Goal: Task Accomplishment & Management: Manage account settings

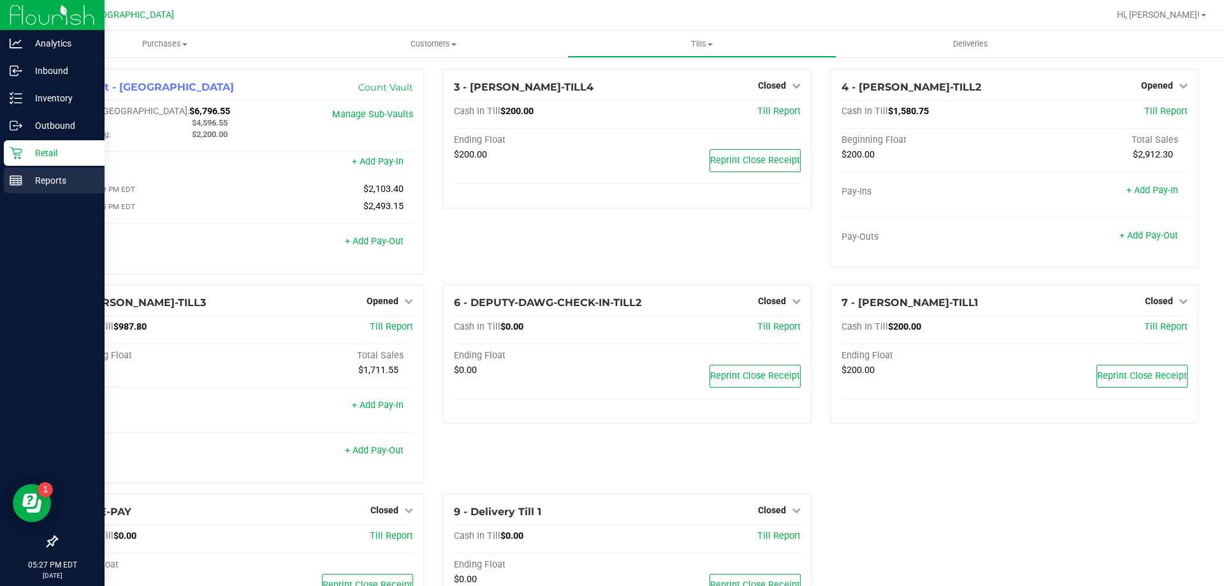
click at [44, 168] on div "Reports" at bounding box center [54, 180] width 101 height 25
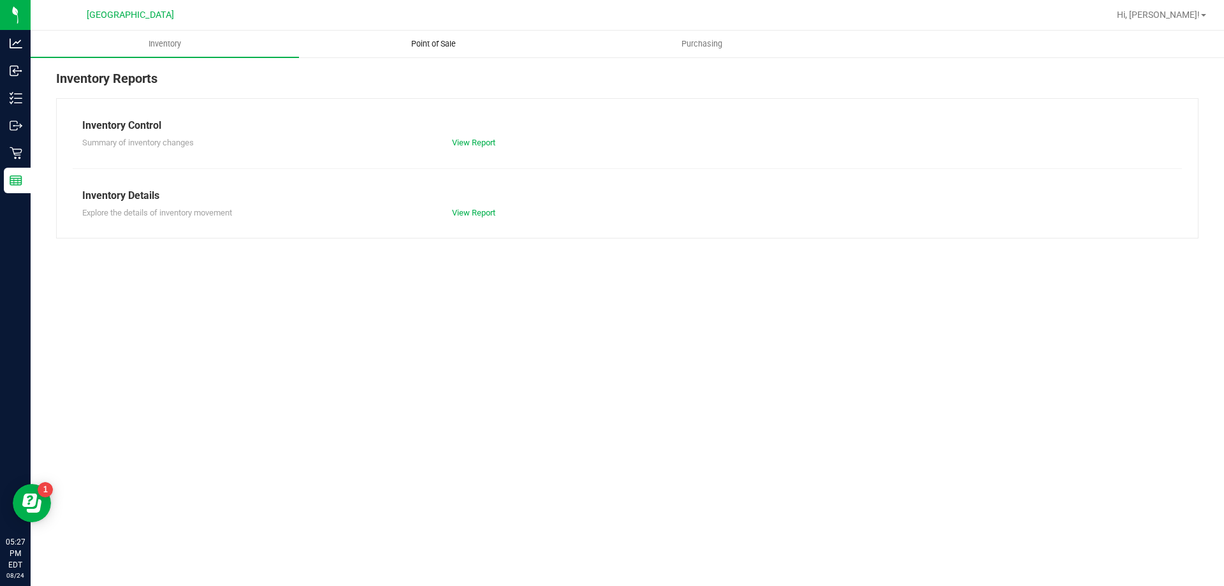
click at [435, 48] on span "Point of Sale" at bounding box center [433, 43] width 79 height 11
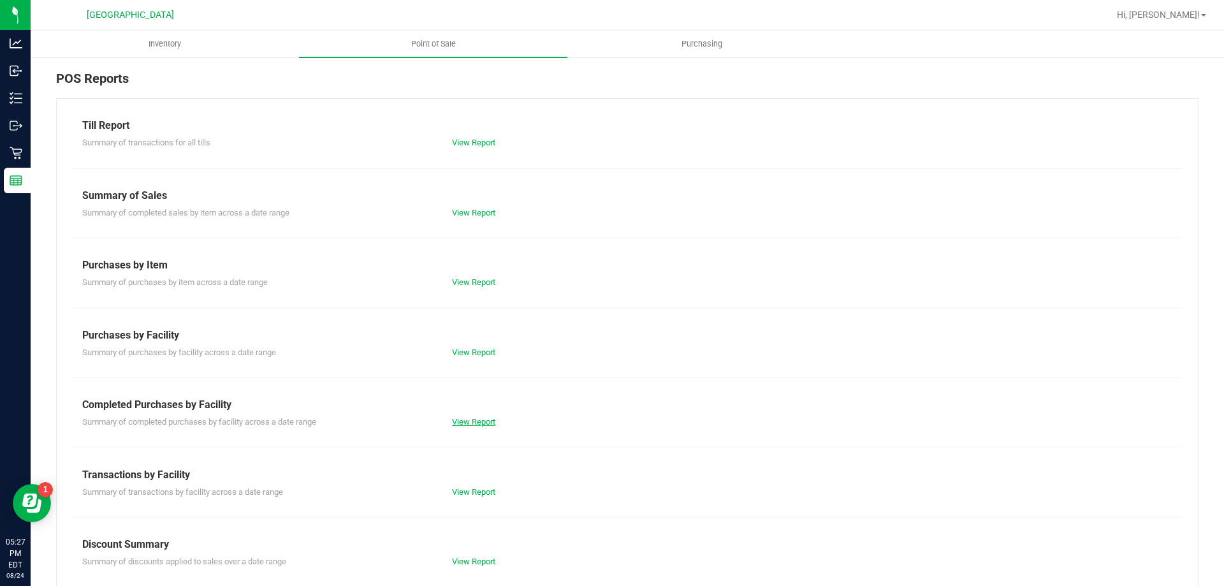
click at [475, 421] on link "View Report" at bounding box center [473, 422] width 43 height 10
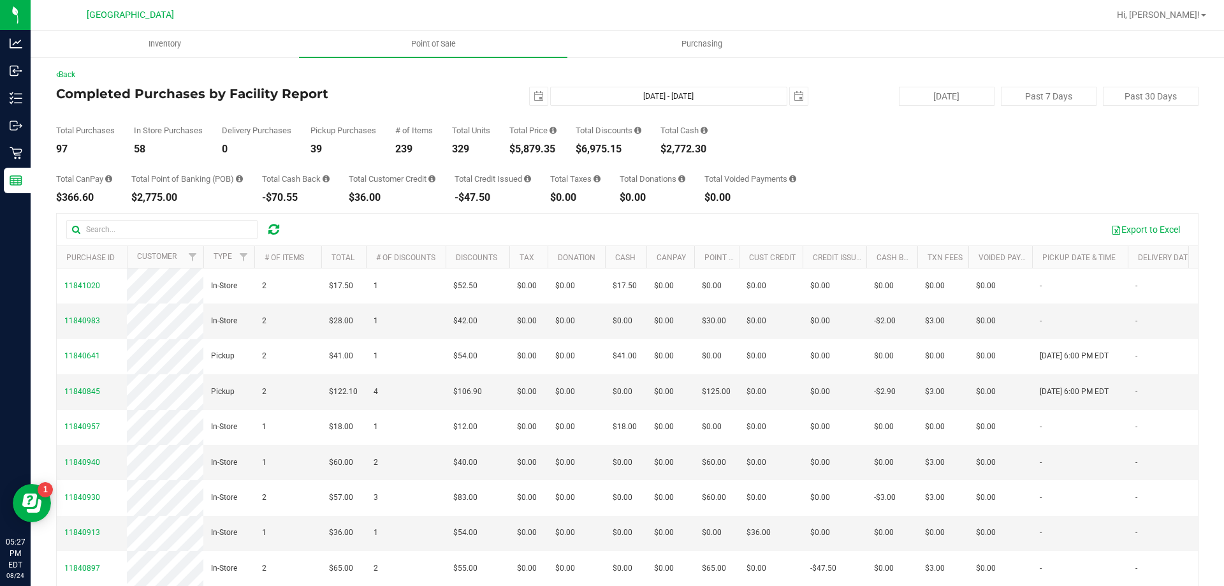
drag, startPoint x: 560, startPoint y: 149, endPoint x: 521, endPoint y: 145, distance: 38.4
click at [521, 145] on div "$5,879.35" at bounding box center [532, 149] width 47 height 10
copy div "5,879.35"
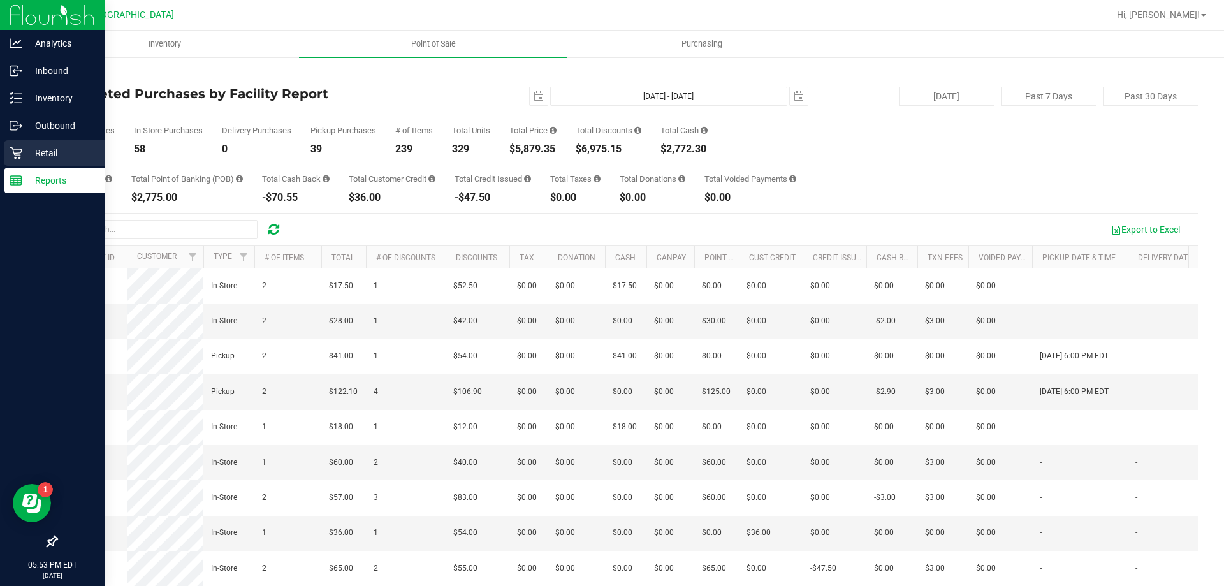
drag, startPoint x: 48, startPoint y: 150, endPoint x: 64, endPoint y: 148, distance: 16.8
click at [48, 150] on p "Retail" at bounding box center [60, 152] width 76 height 15
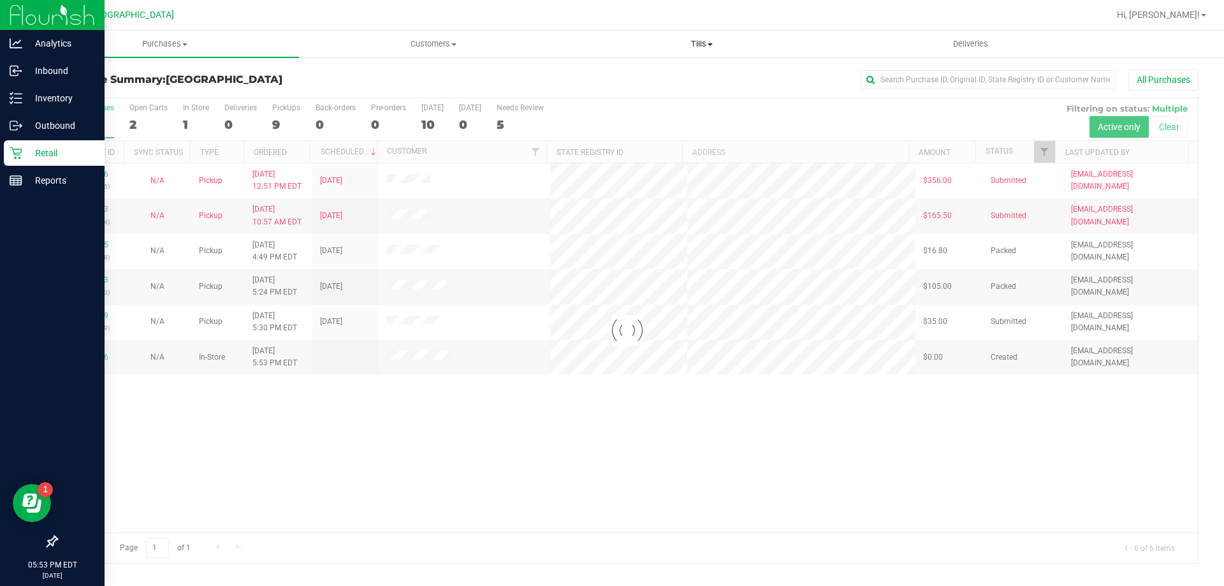
click at [695, 43] on span "Tills" at bounding box center [701, 43] width 267 height 11
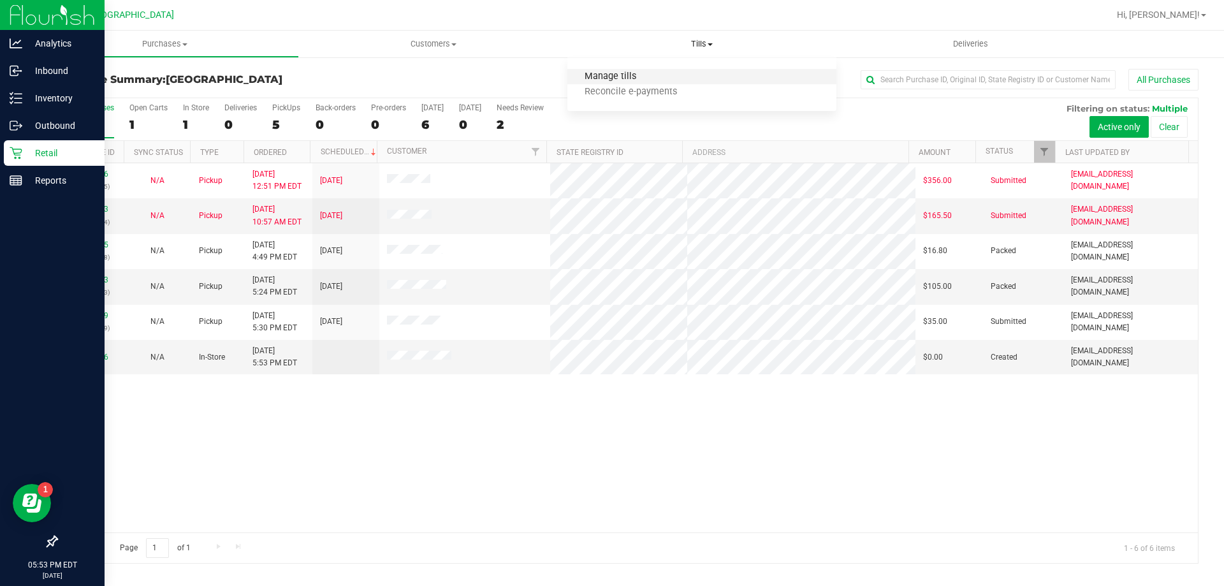
click at [634, 71] on span "Manage tills" at bounding box center [610, 76] width 86 height 11
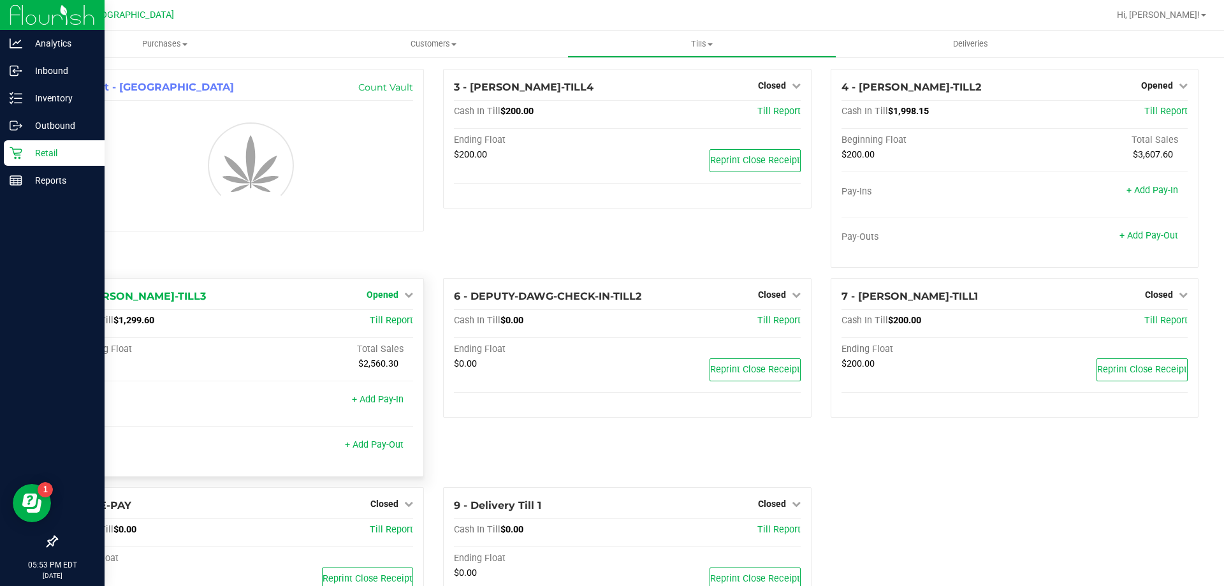
click at [392, 291] on span "Opened" at bounding box center [382, 294] width 32 height 10
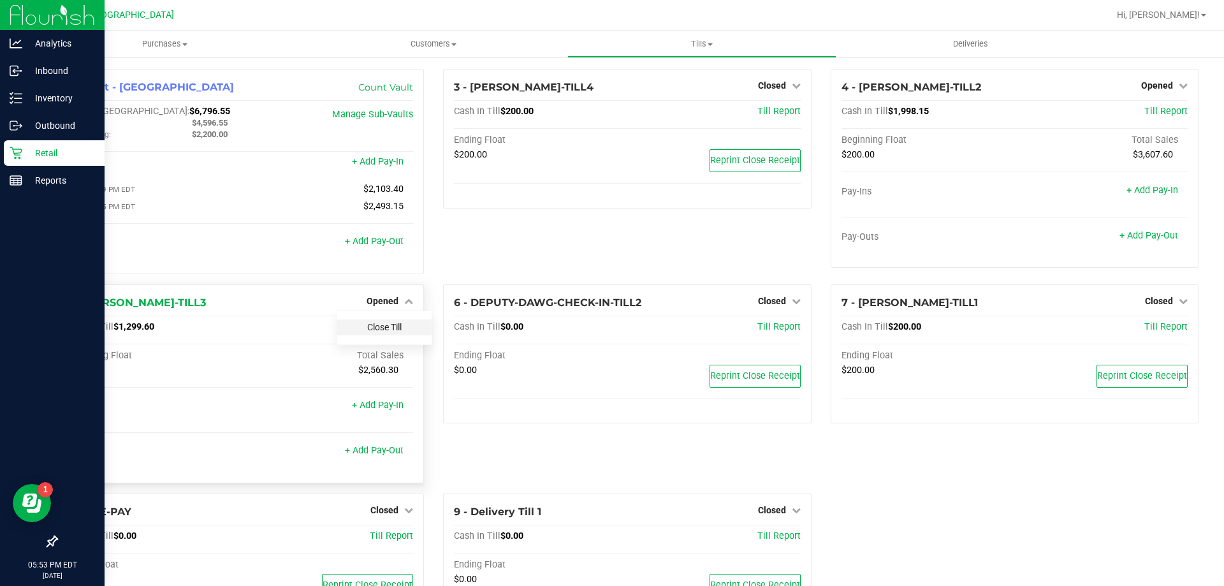
click at [386, 330] on link "Close Till" at bounding box center [384, 327] width 34 height 10
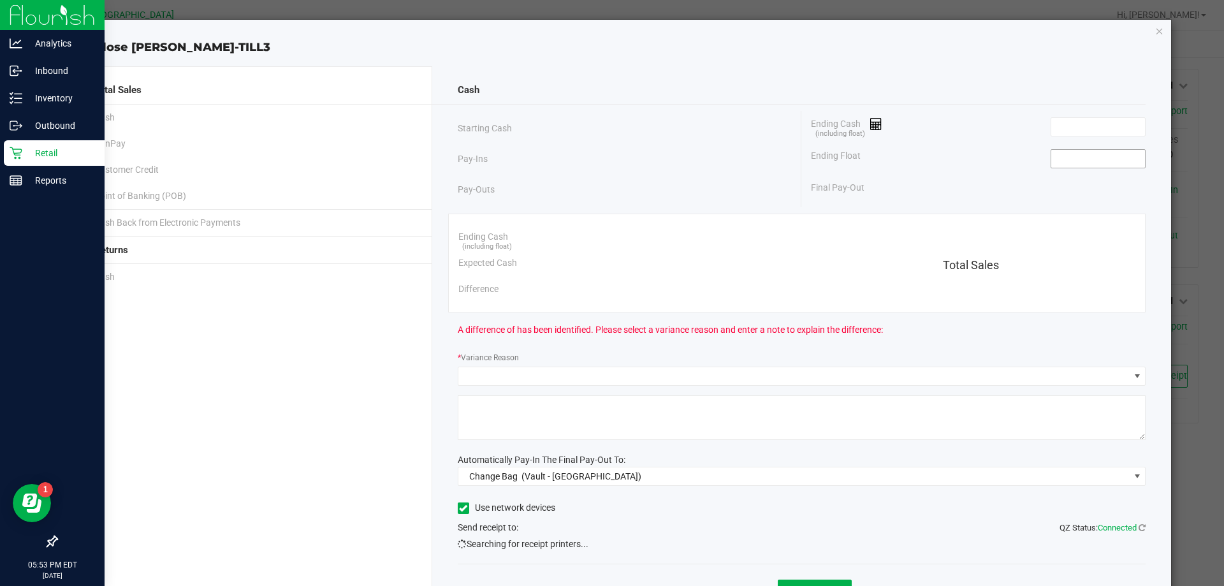
click at [1083, 150] on input at bounding box center [1098, 159] width 94 height 18
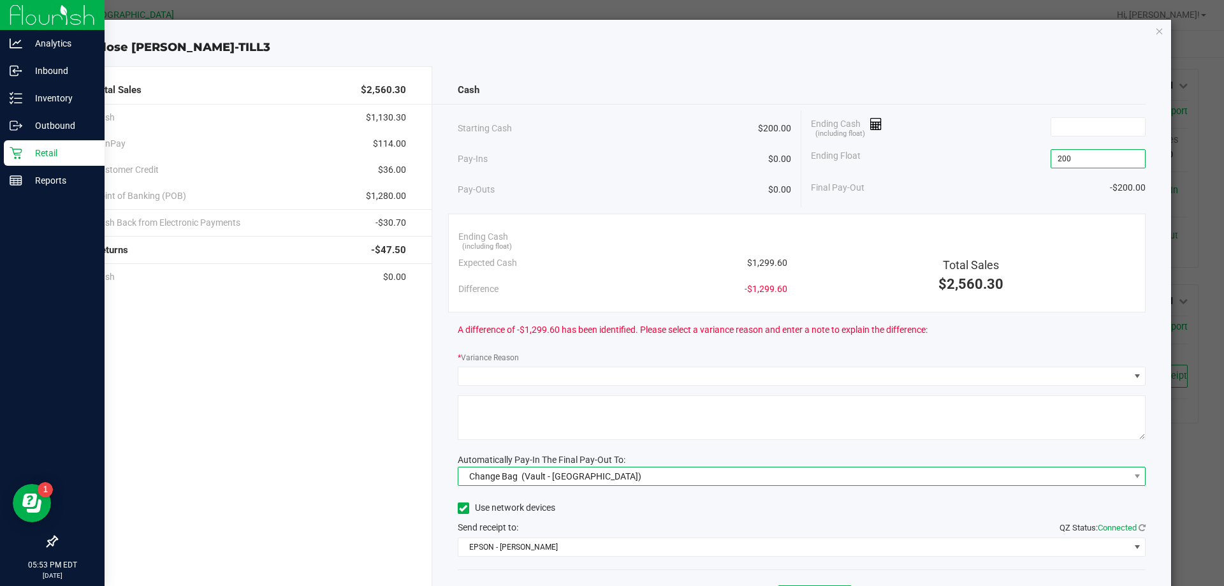
type input "$200.00"
click at [625, 467] on span "Change Bag (Vault - [GEOGRAPHIC_DATA])" at bounding box center [793, 476] width 671 height 18
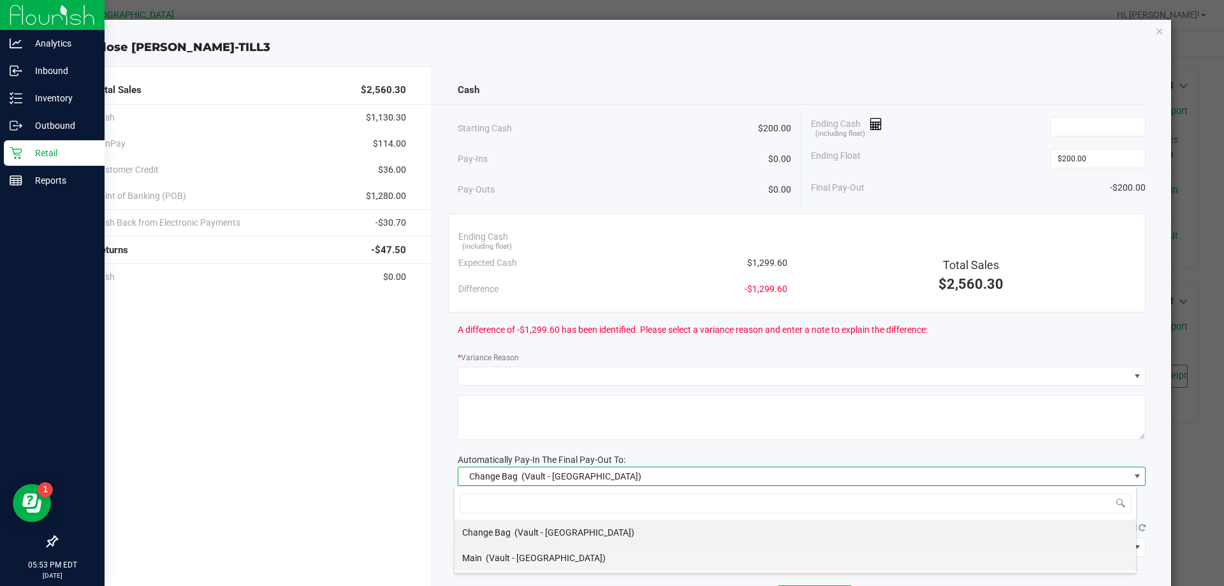
click at [526, 556] on span "(Vault - [GEOGRAPHIC_DATA])" at bounding box center [546, 558] width 120 height 10
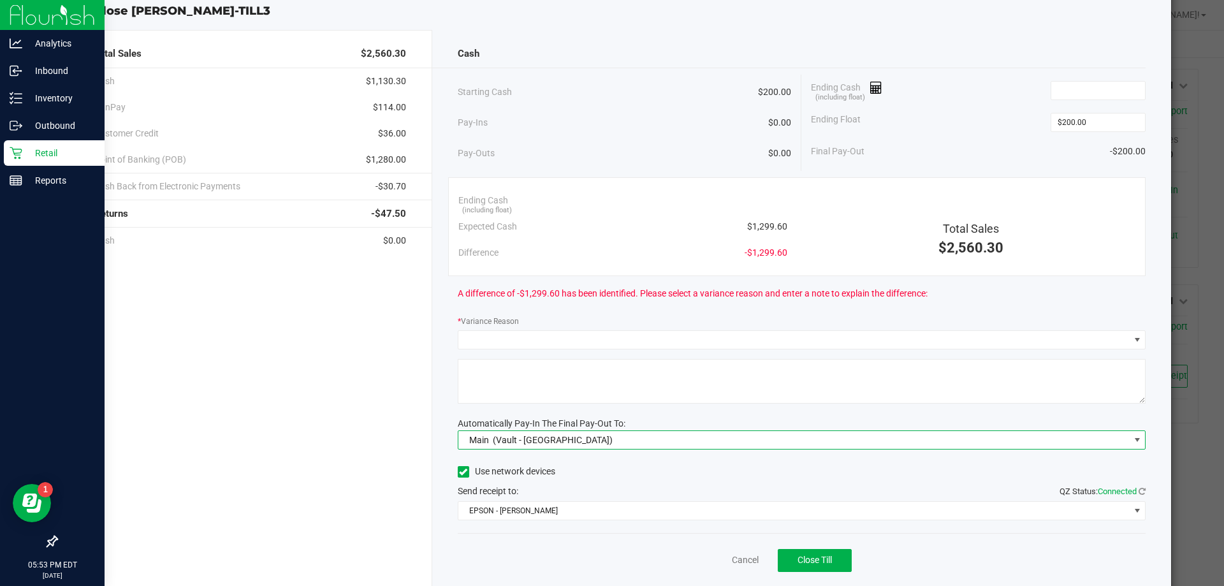
scroll to position [75, 0]
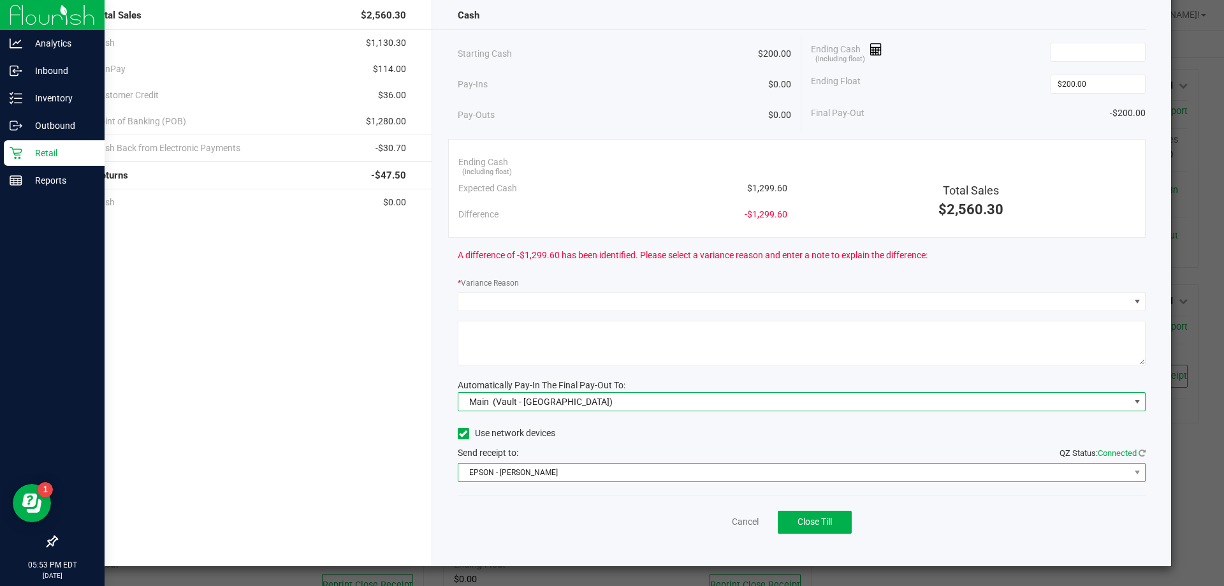
click at [556, 474] on span "EPSON - [PERSON_NAME]" at bounding box center [793, 472] width 671 height 18
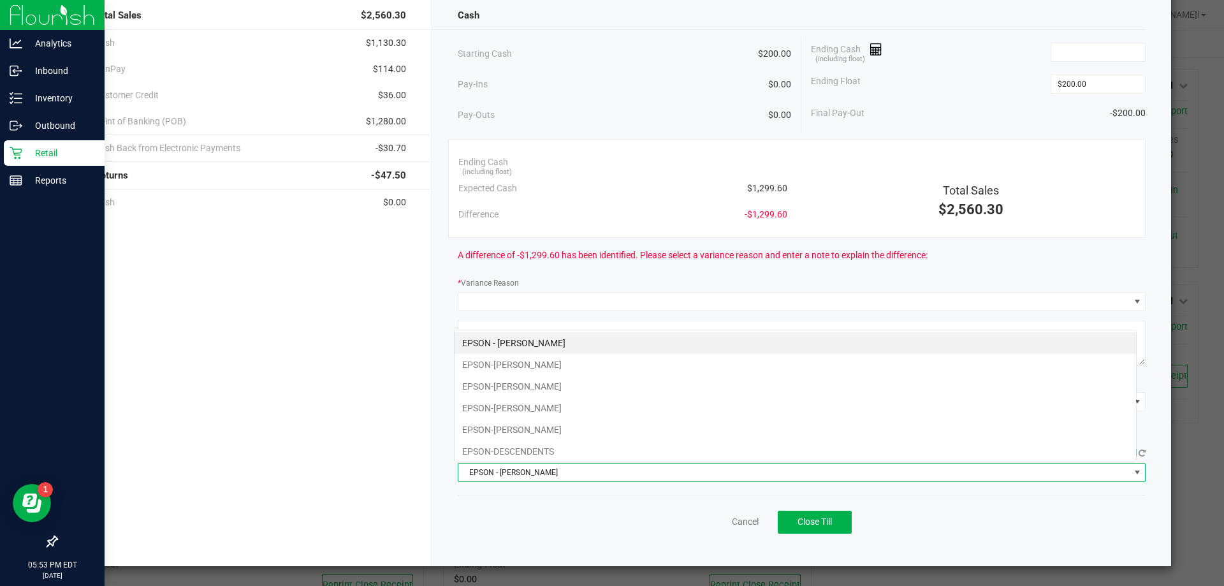
scroll to position [19, 682]
click at [540, 382] on li "EPSON-[PERSON_NAME]" at bounding box center [794, 386] width 681 height 22
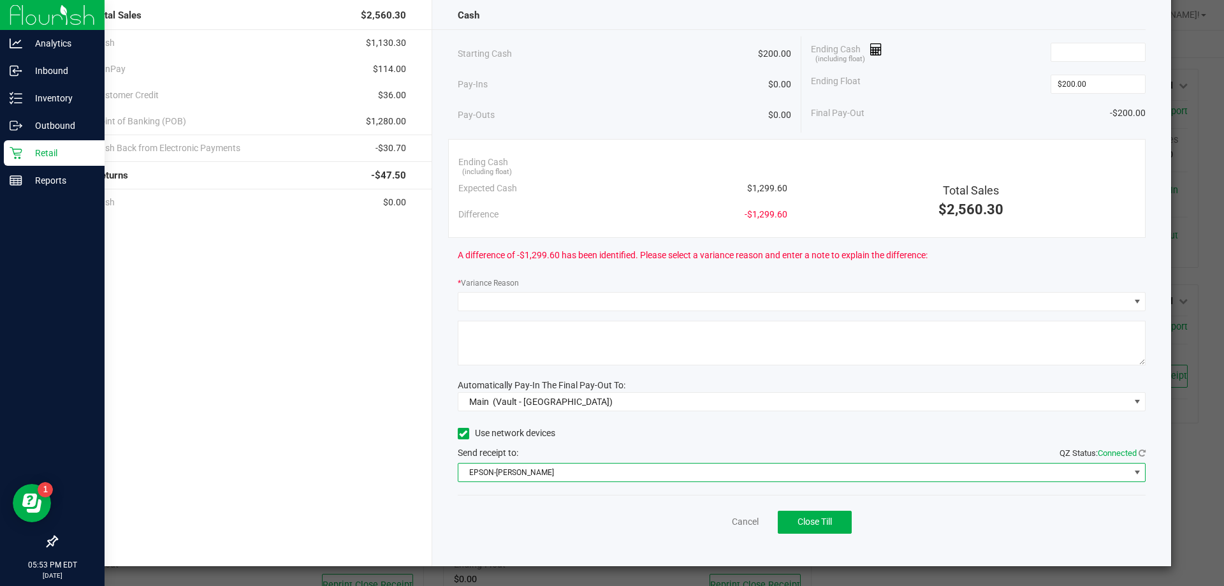
click at [895, 270] on div "A difference of -$1,299.60 has been identified. Please select a variance reason…" at bounding box center [802, 255] width 688 height 35
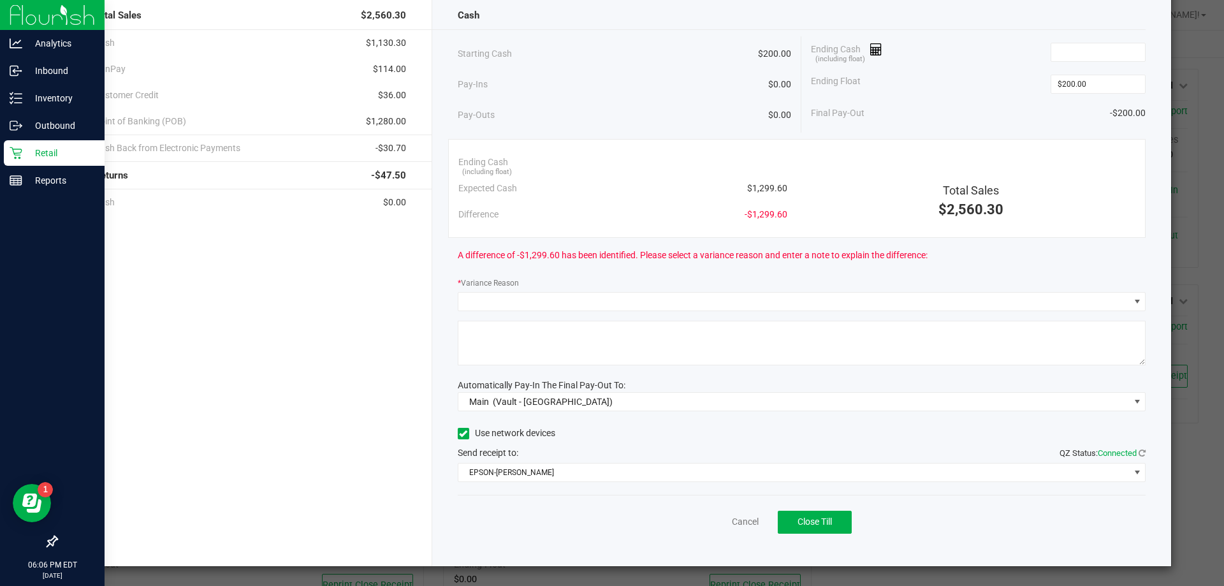
click at [535, 60] on div "Starting Cash $200.00" at bounding box center [625, 53] width 334 height 35
click at [1059, 49] on input at bounding box center [1098, 52] width 94 height 18
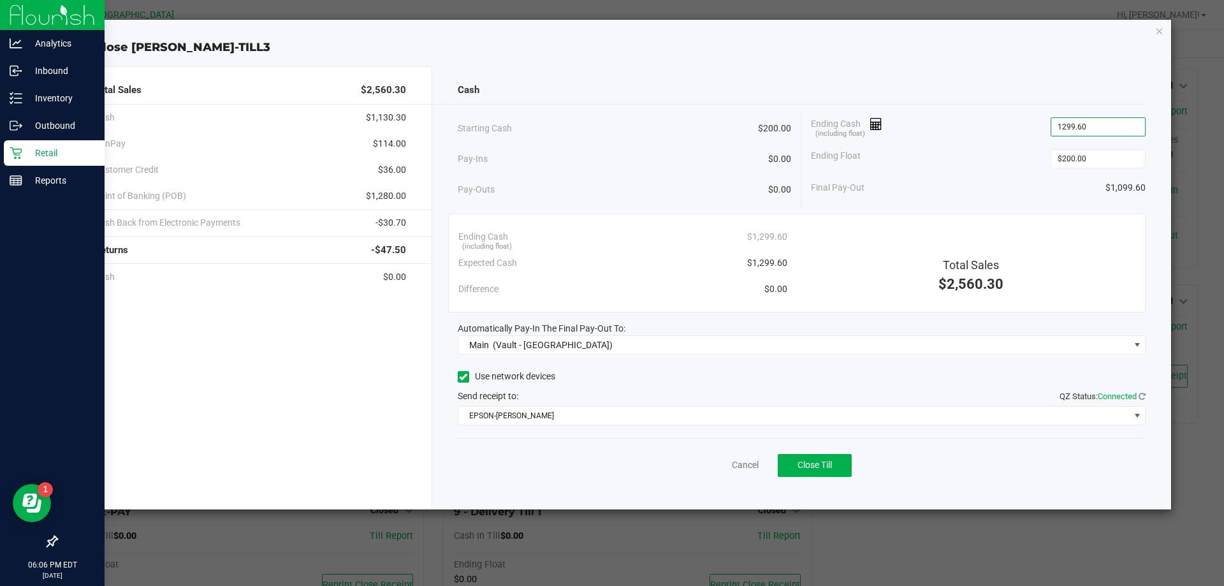
type input "$1,299.60"
click at [346, 358] on div "Total Sales $2,560.30 Cash $1,130.30 CanPay $114.00 Customer Credit $36.00 Poin…" at bounding box center [247, 287] width 370 height 443
click at [635, 481] on div "Cancel Close Till" at bounding box center [802, 462] width 688 height 49
click at [800, 465] on span "Close Till" at bounding box center [814, 465] width 34 height 10
click at [830, 458] on button "Reprint Closing Receipt" at bounding box center [836, 465] width 131 height 23
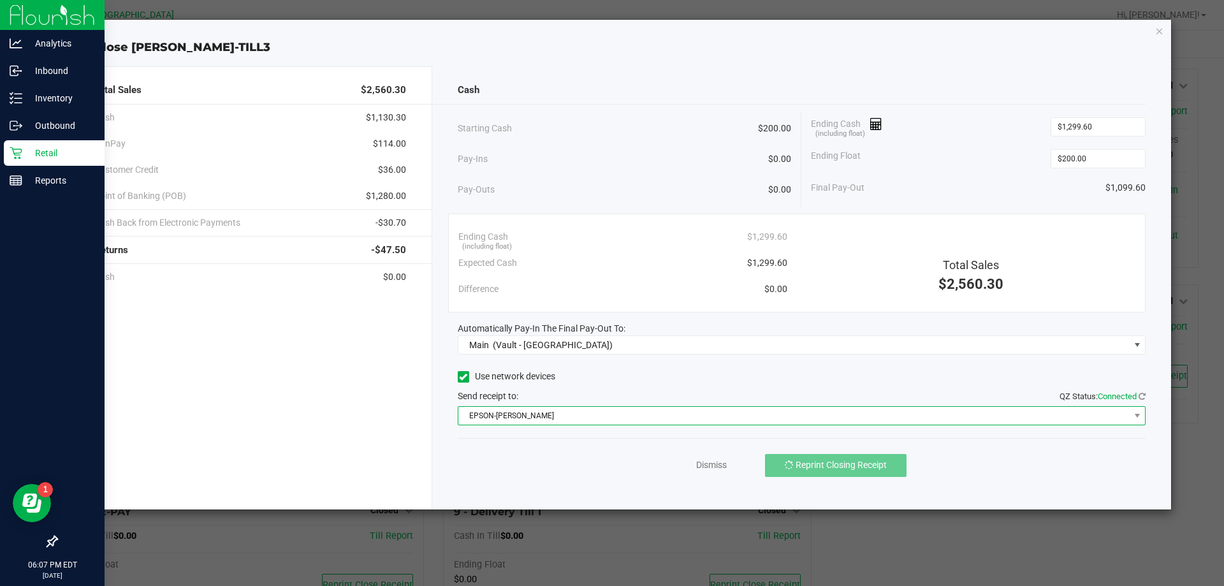
click at [634, 419] on span "EPSON-[PERSON_NAME]" at bounding box center [793, 416] width 671 height 18
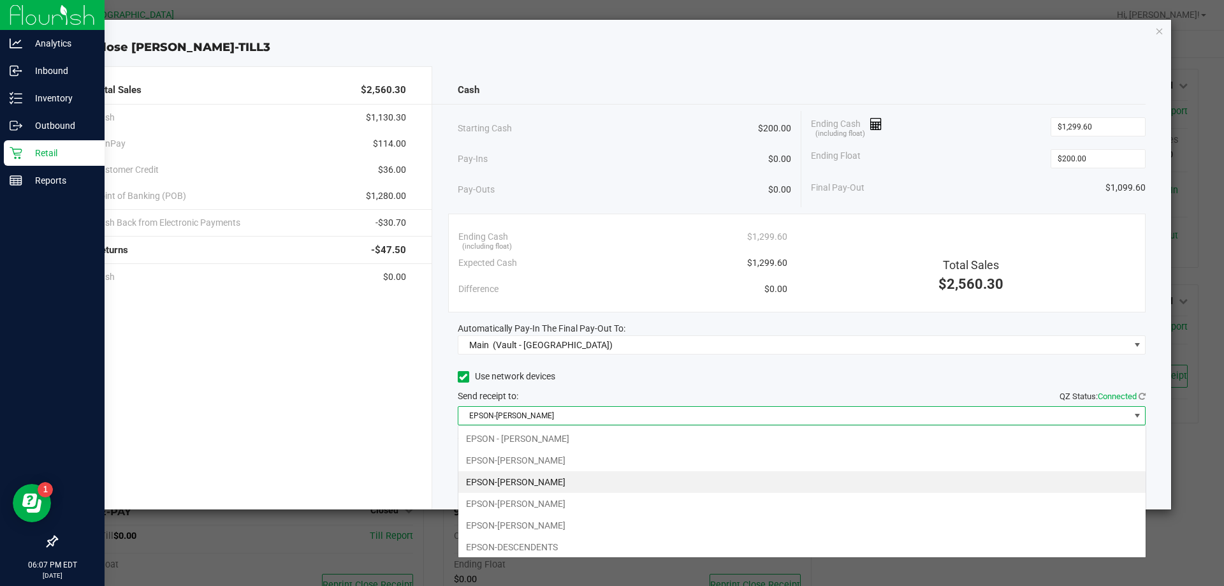
scroll to position [19, 688]
click at [521, 518] on li "EPSON-[PERSON_NAME]" at bounding box center [801, 525] width 687 height 22
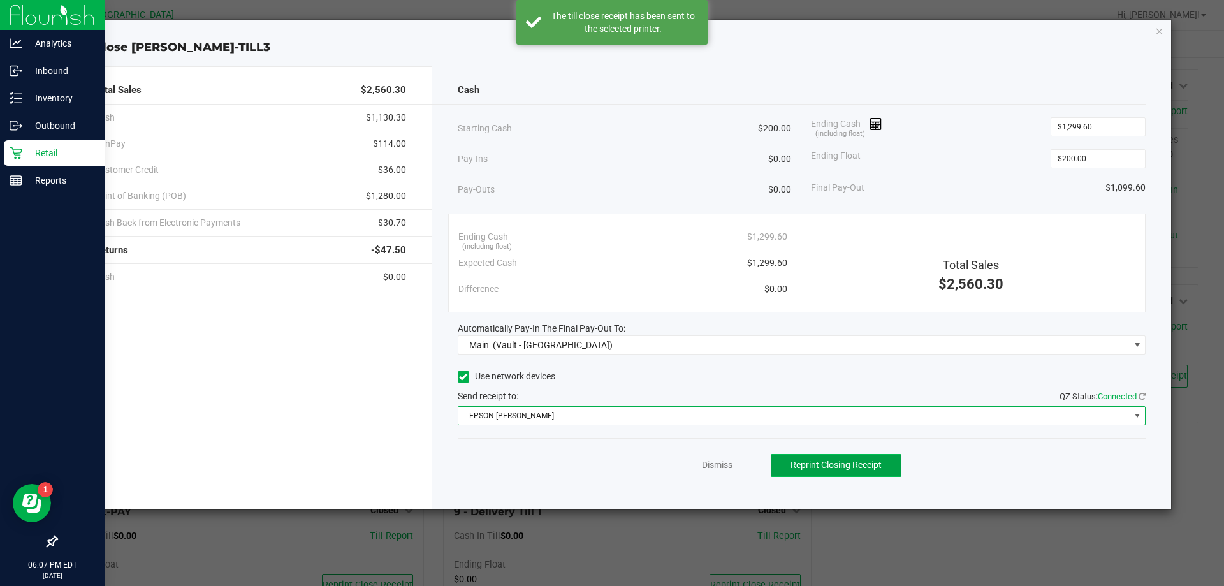
click at [818, 468] on span "Reprint Closing Receipt" at bounding box center [835, 465] width 91 height 10
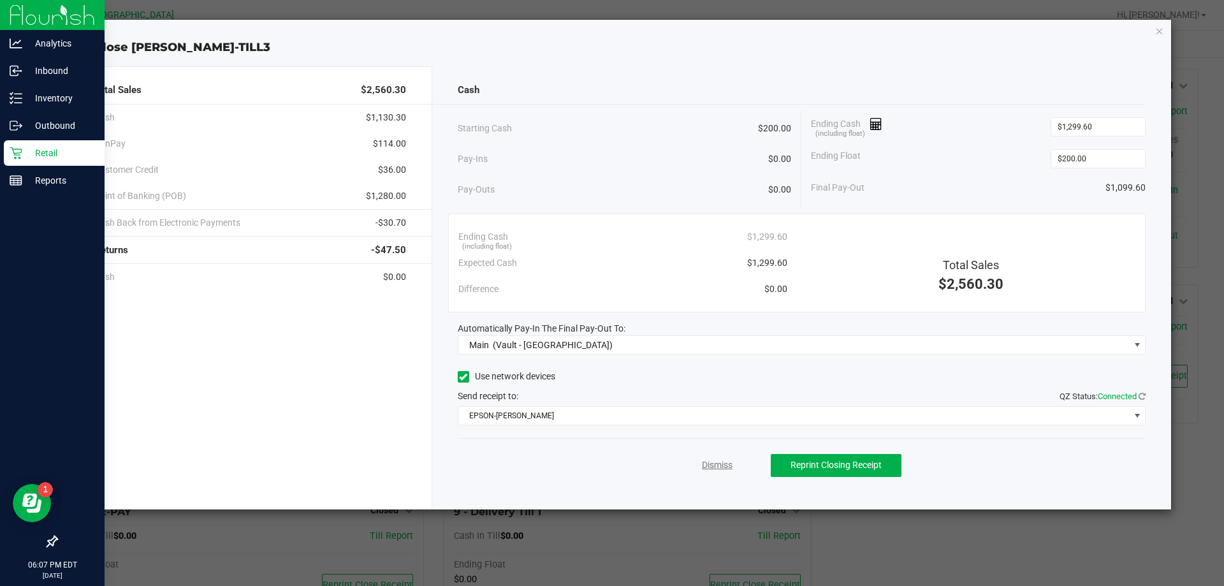
click at [719, 462] on link "Dismiss" at bounding box center [717, 464] width 31 height 13
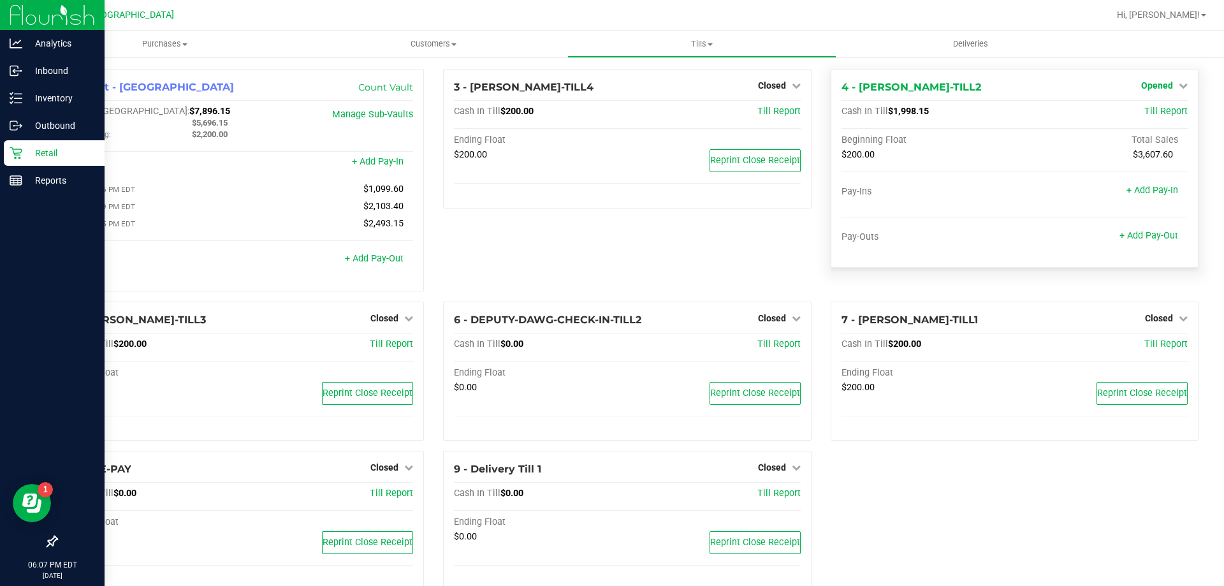
click at [1141, 86] on span "Opened" at bounding box center [1157, 85] width 32 height 10
click at [1141, 115] on link "Close Till" at bounding box center [1158, 112] width 34 height 10
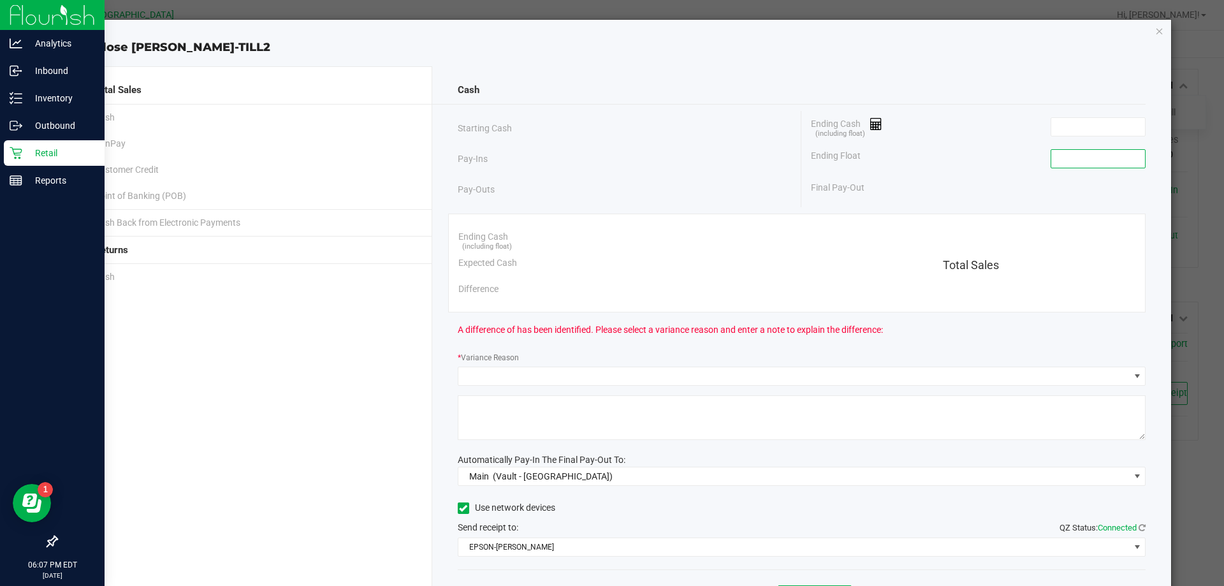
click at [1113, 151] on input at bounding box center [1098, 159] width 94 height 18
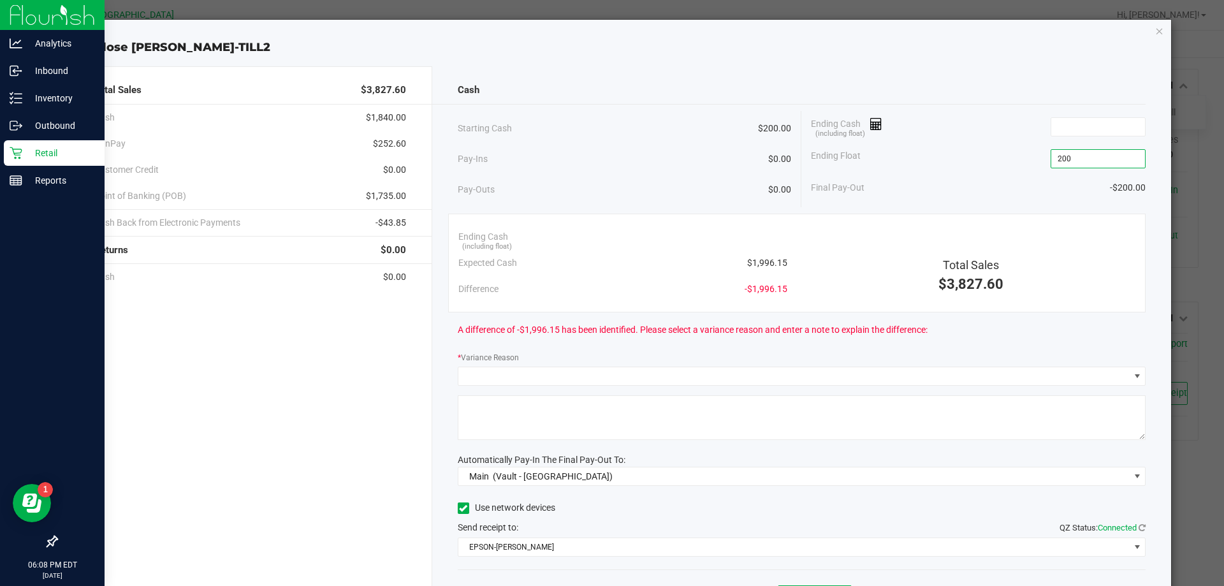
type input "$200.00"
click at [906, 179] on div "Final Pay-Out -$200.00" at bounding box center [978, 188] width 335 height 26
click at [537, 82] on div "Cash" at bounding box center [802, 89] width 688 height 27
click at [1090, 122] on input at bounding box center [1098, 127] width 94 height 18
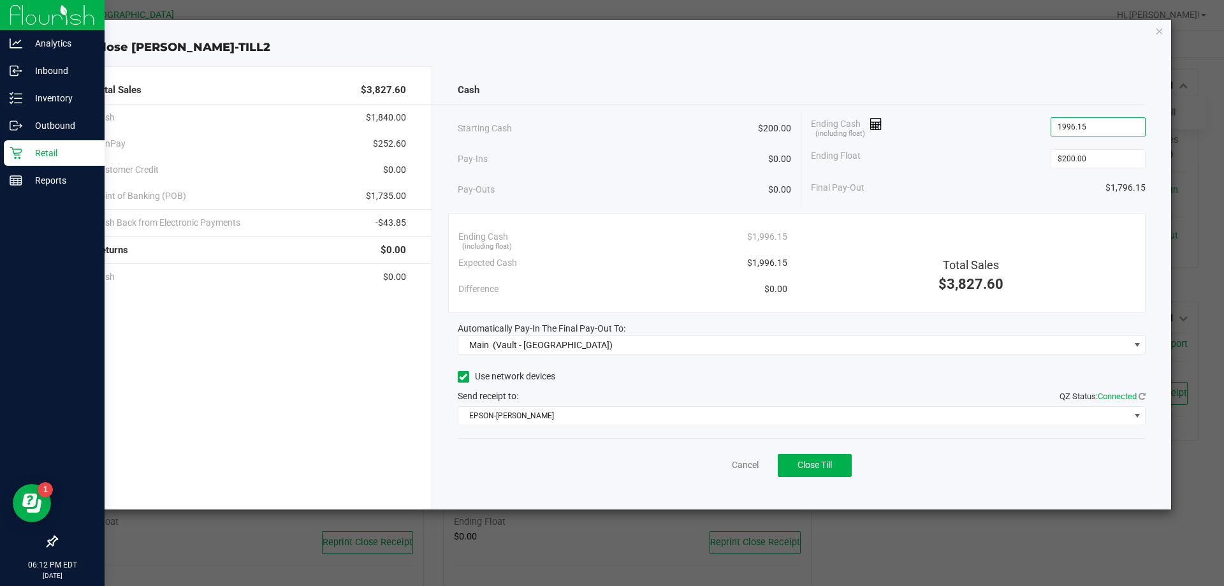
type input "$1,996.15"
click at [921, 181] on div "Final Pay-Out $1,796.15" at bounding box center [978, 188] width 335 height 26
click at [823, 468] on span "Close Till" at bounding box center [814, 465] width 34 height 10
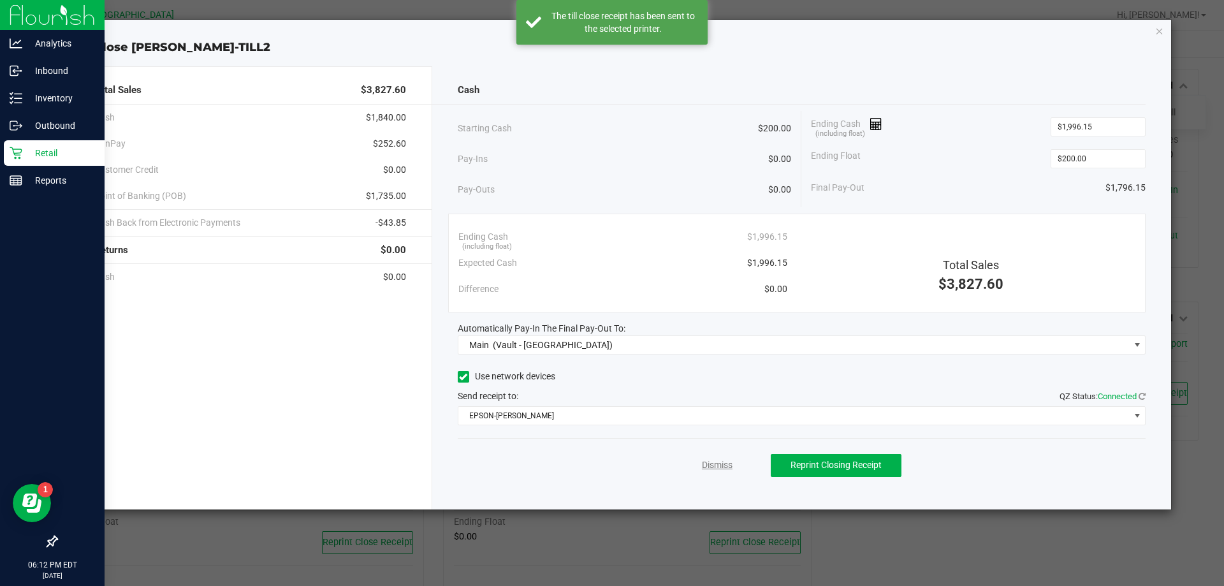
click at [721, 468] on link "Dismiss" at bounding box center [717, 464] width 31 height 13
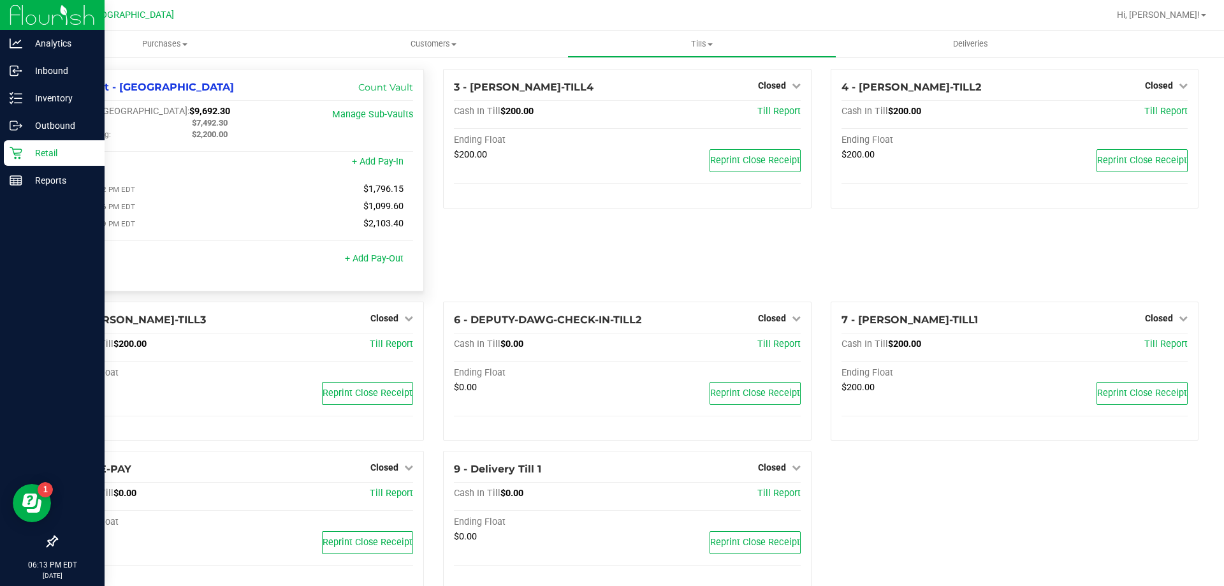
drag, startPoint x: 202, startPoint y: 106, endPoint x: 131, endPoint y: 110, distance: 71.5
click at [131, 110] on div "Cash In Vault: $9,692.30" at bounding box center [182, 111] width 231 height 11
copy span "9,692.30"
click at [694, 48] on span "Tills" at bounding box center [701, 43] width 267 height 11
click at [672, 87] on span "Reconcile e-payments" at bounding box center [630, 92] width 127 height 11
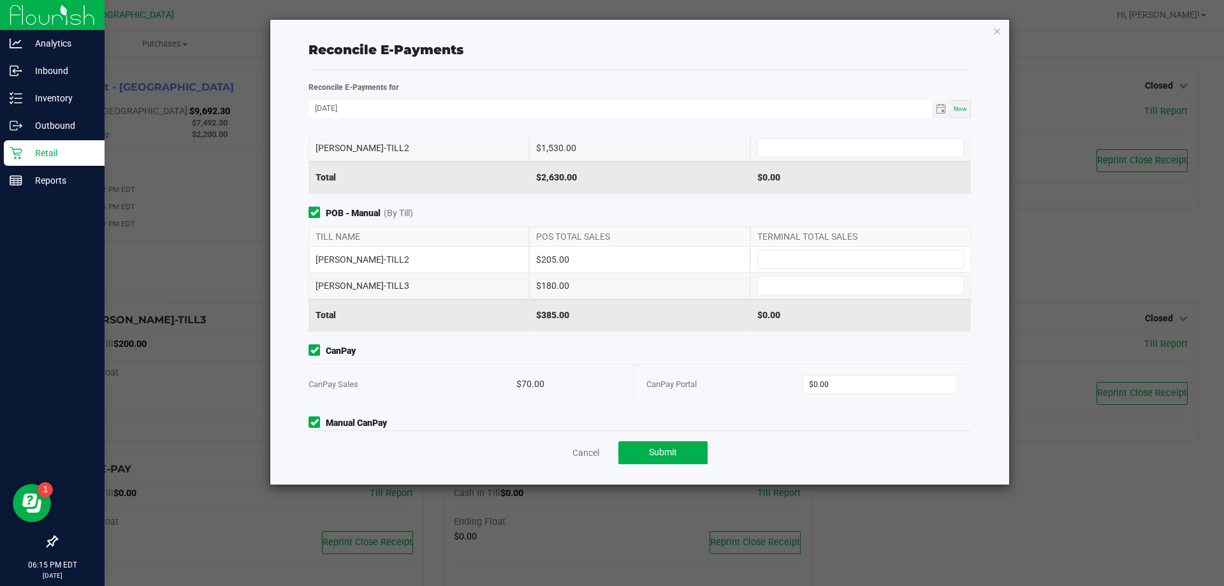
scroll to position [125, 0]
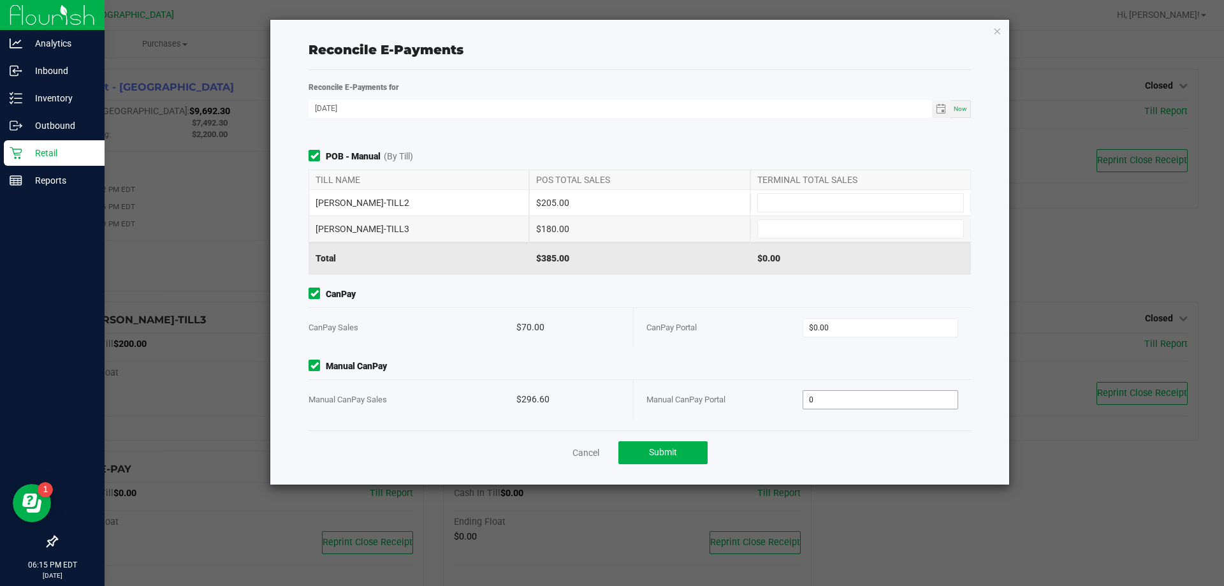
click at [865, 395] on input "0" at bounding box center [880, 400] width 155 height 18
type input "296.60"
type input "0"
type input "$296.60"
click at [897, 335] on input "0" at bounding box center [880, 328] width 155 height 18
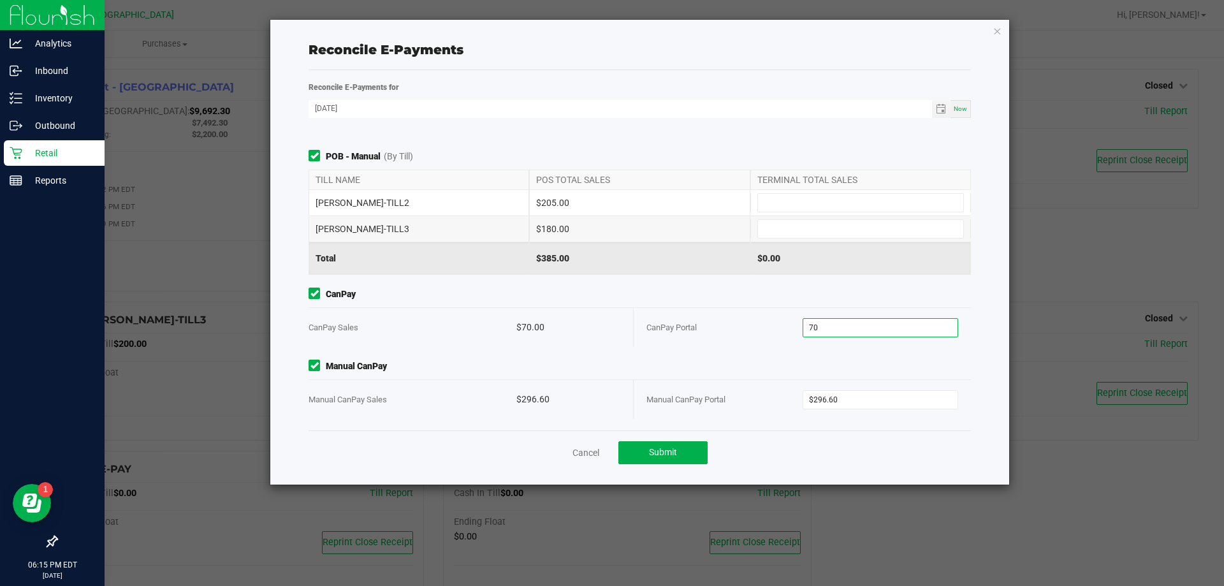
type input "$70.00"
click at [760, 293] on span "CanPay" at bounding box center [639, 293] width 662 height 13
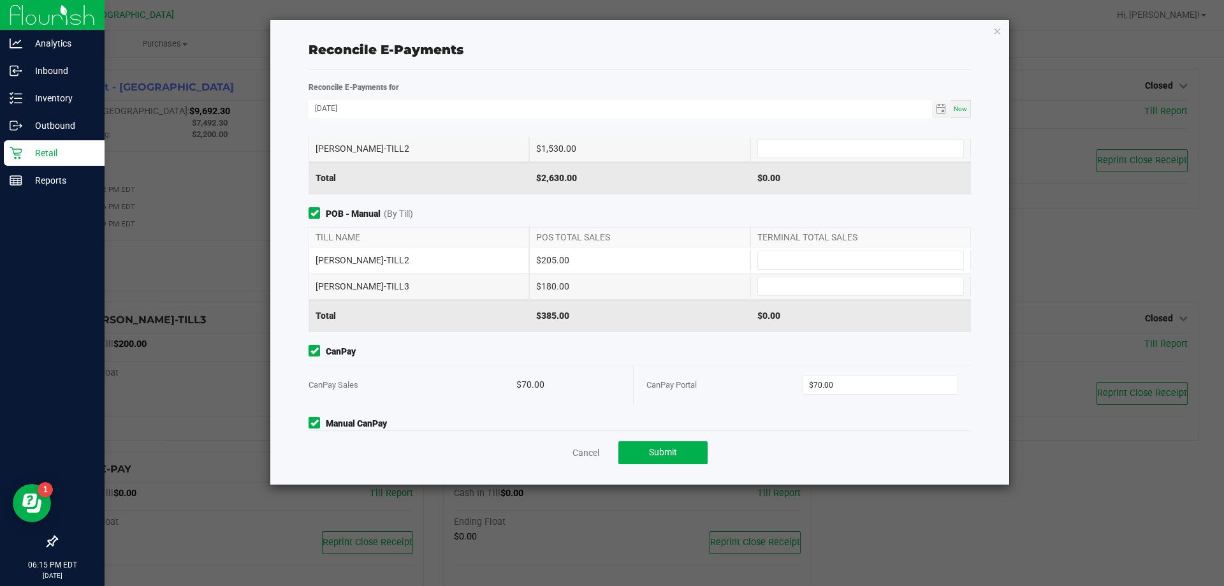
scroll to position [0, 0]
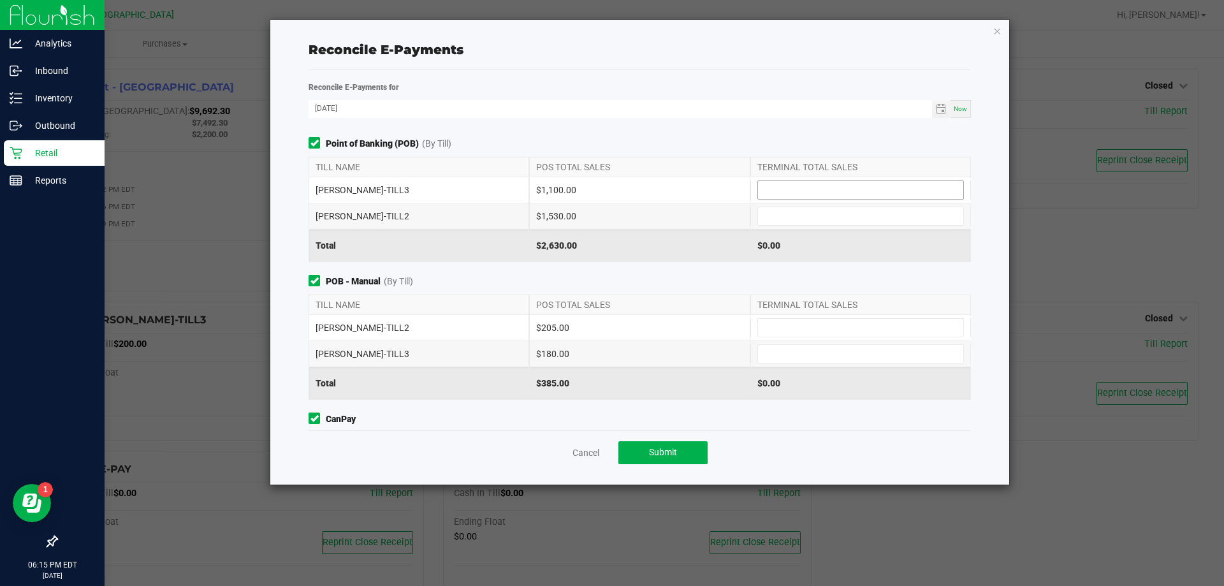
click at [783, 191] on input at bounding box center [860, 190] width 205 height 18
type input "$1,100.00"
type input "$1,530.00"
type input "$205.00"
type input "$180.00"
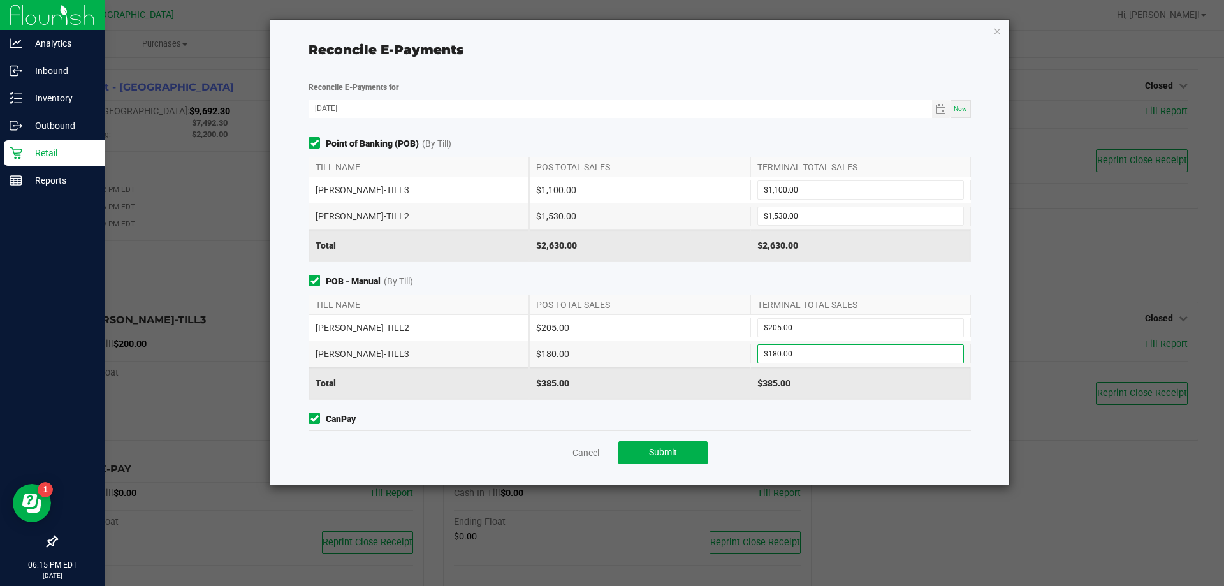
click at [765, 279] on span "POB - Manual (By Till)" at bounding box center [639, 281] width 662 height 13
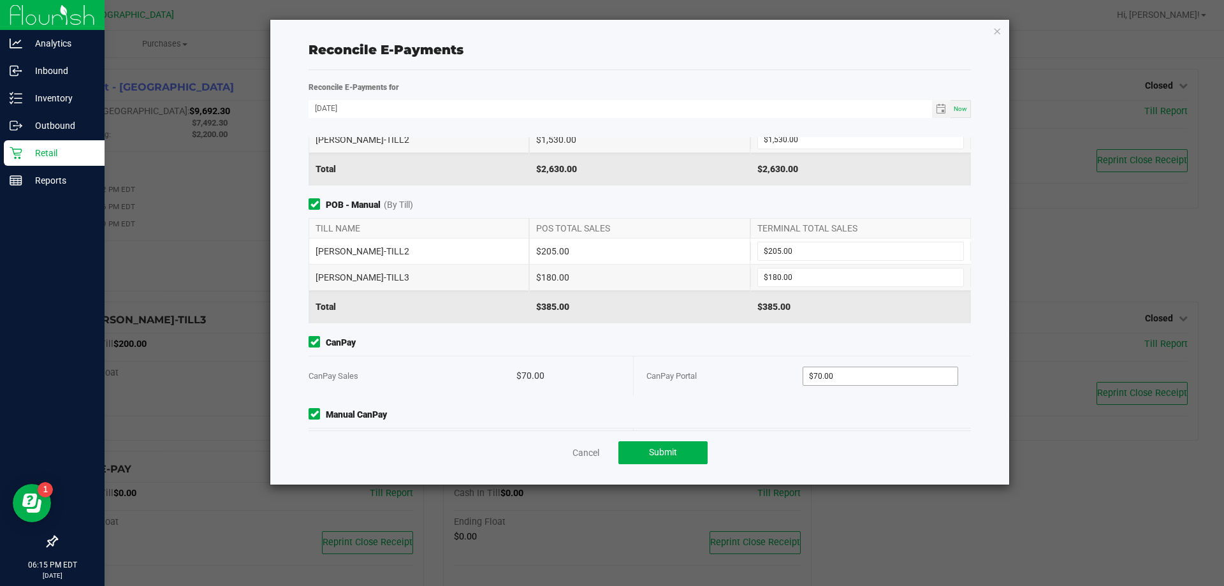
scroll to position [125, 0]
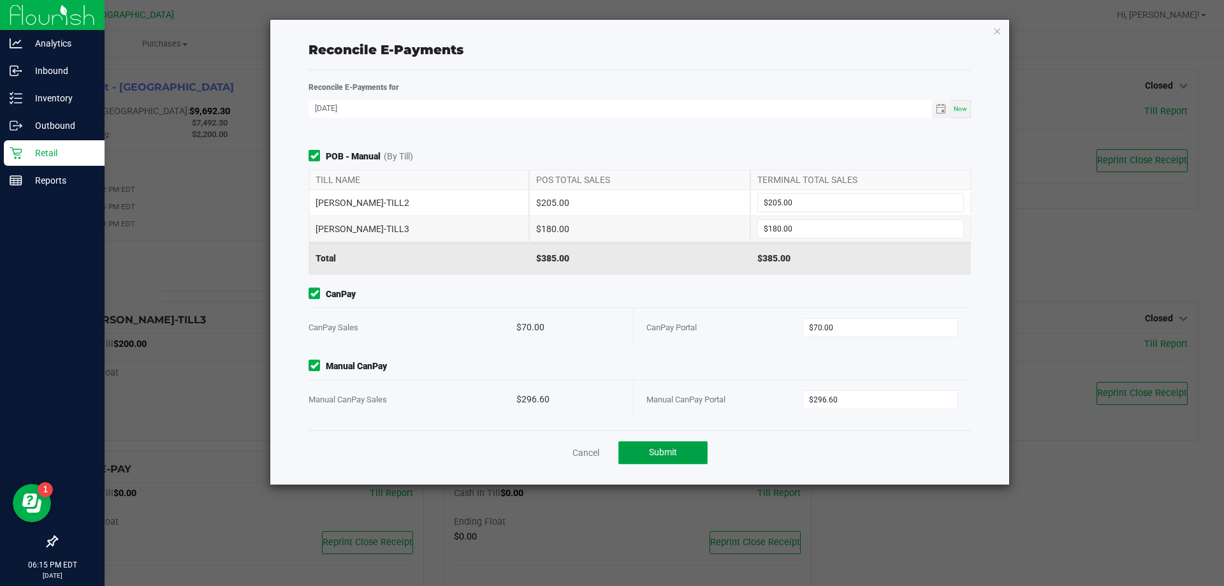
click at [692, 448] on button "Submit" at bounding box center [662, 452] width 89 height 23
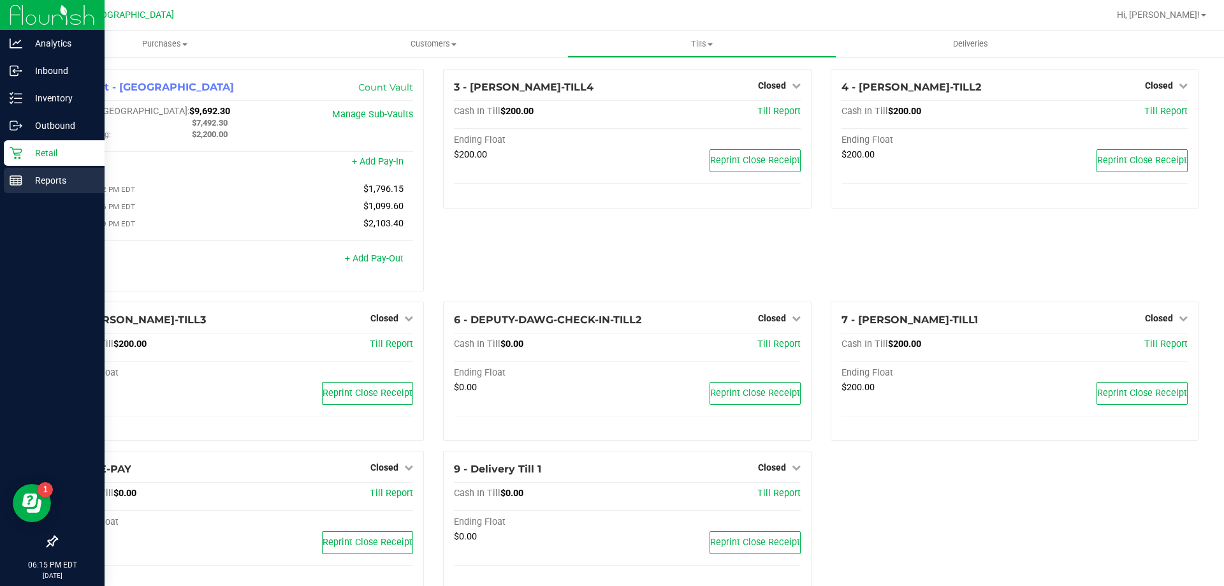
click at [57, 175] on p "Reports" at bounding box center [60, 180] width 76 height 15
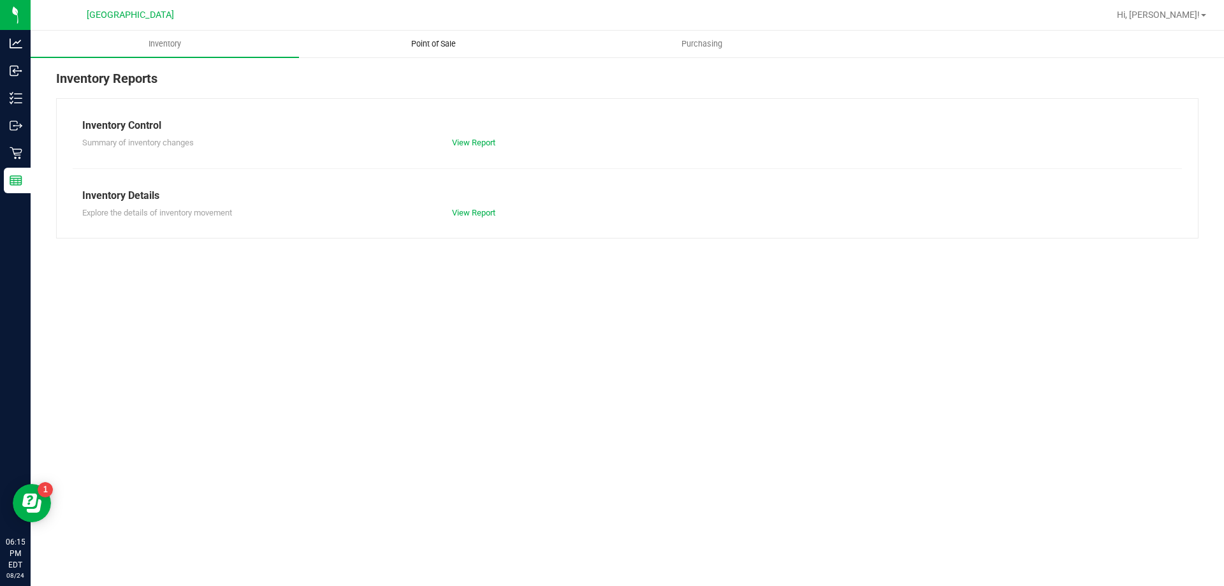
click at [446, 45] on span "Point of Sale" at bounding box center [433, 43] width 79 height 11
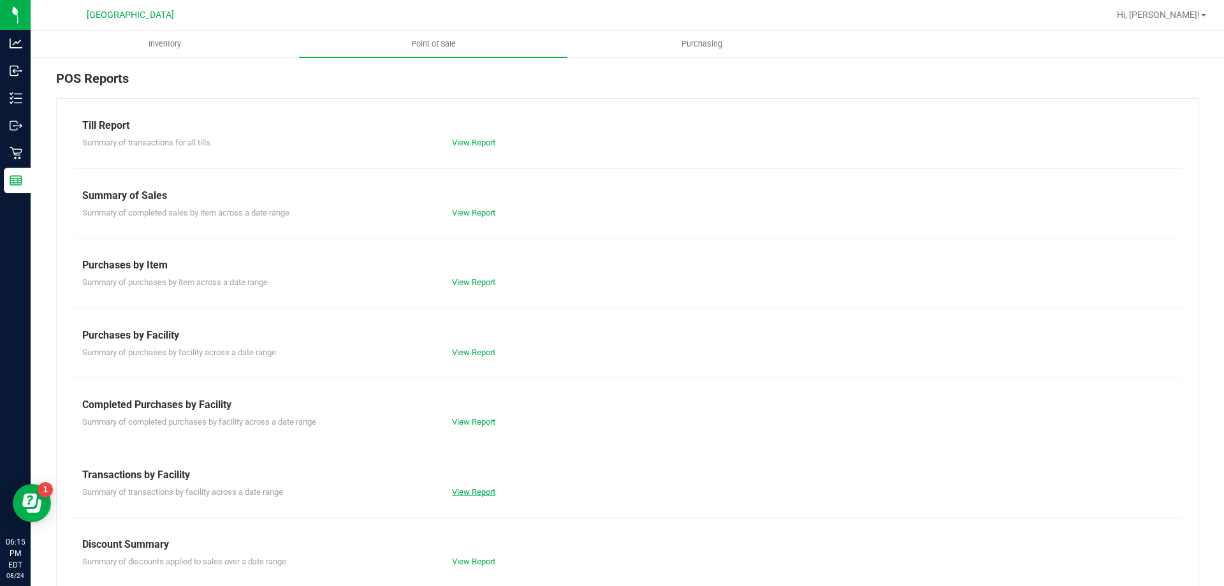
click at [477, 490] on link "View Report" at bounding box center [473, 492] width 43 height 10
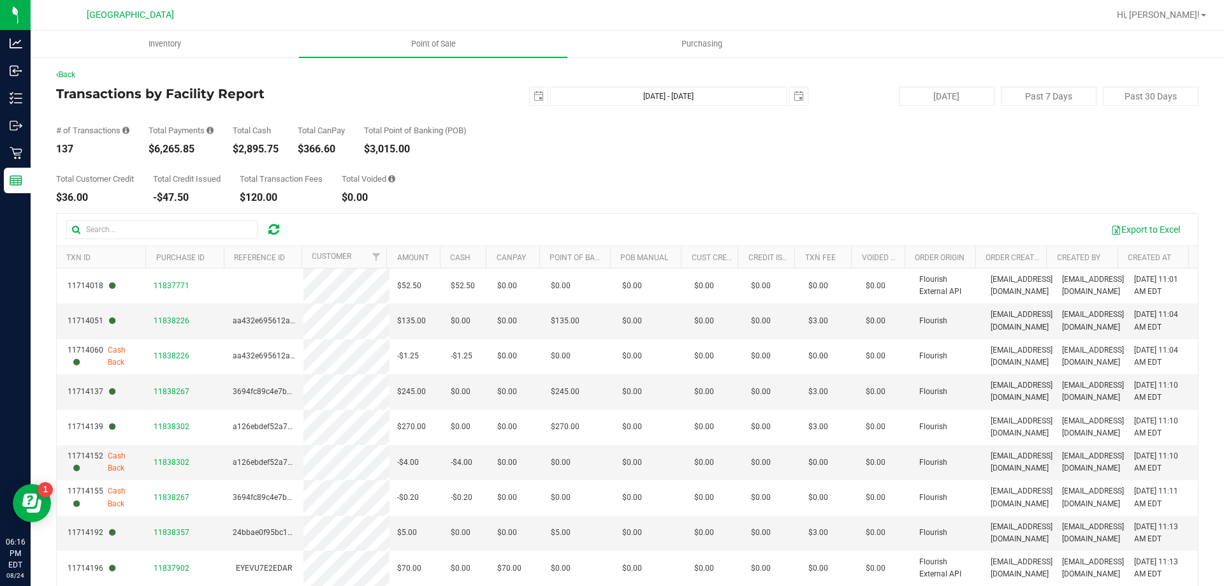
drag, startPoint x: 290, startPoint y: 147, endPoint x: 239, endPoint y: 149, distance: 51.0
click at [239, 149] on div "# of Transactions 137 Total Payments $6,265.85 Total Cash $2,895.75 Total CanPa…" at bounding box center [627, 130] width 1142 height 48
copy div "2,895.75"
click at [453, 41] on span "Point of Sale" at bounding box center [433, 43] width 79 height 11
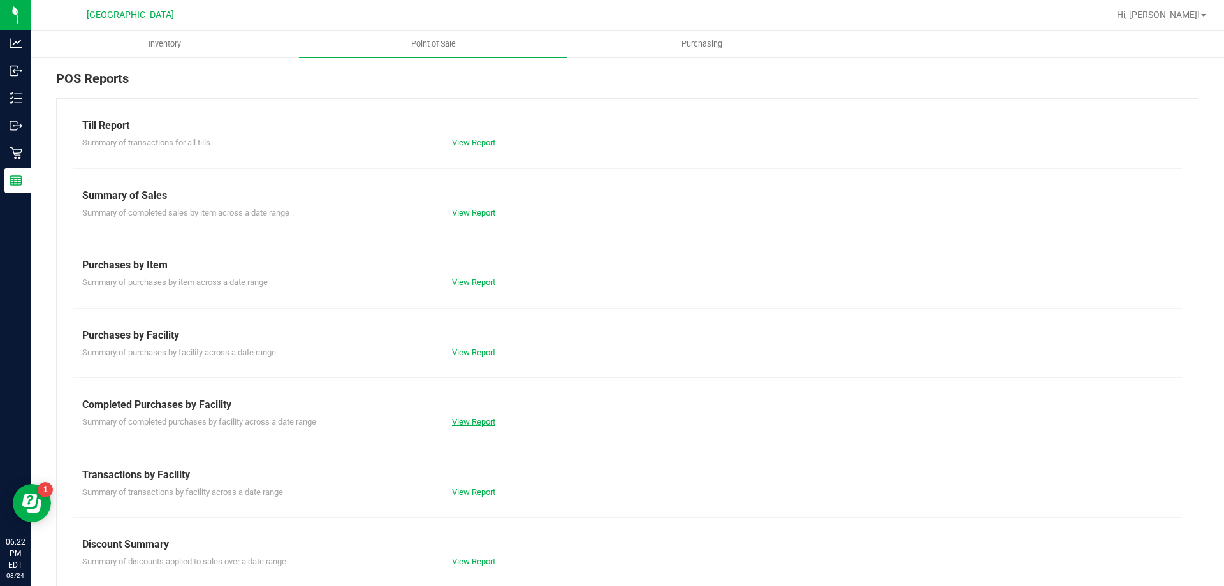
click at [483, 422] on link "View Report" at bounding box center [473, 422] width 43 height 10
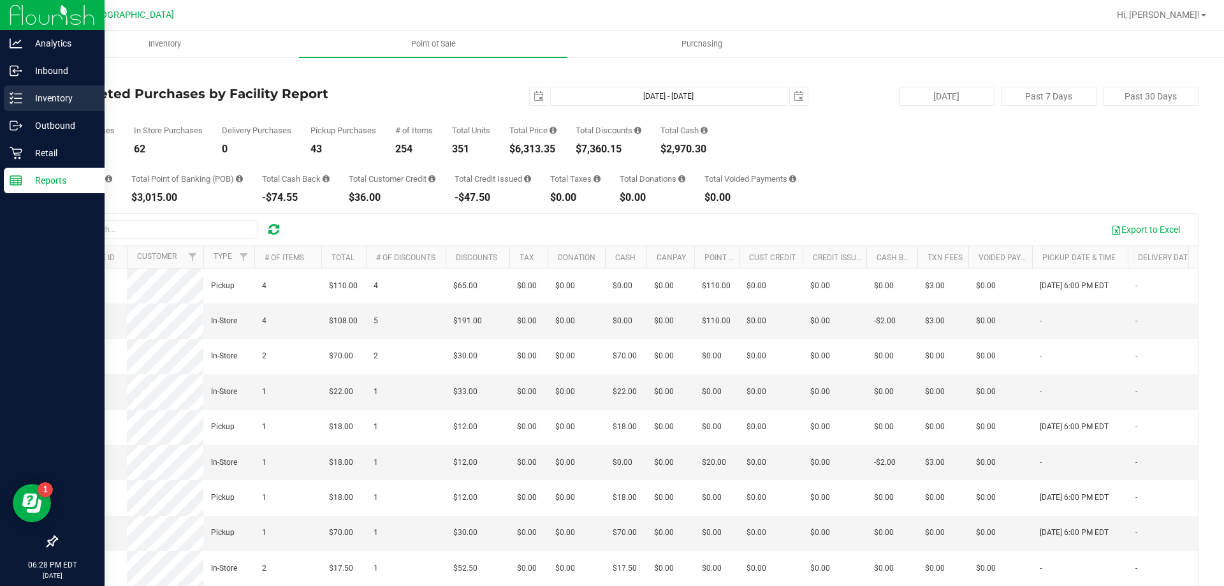
click at [43, 102] on p "Inventory" at bounding box center [60, 98] width 76 height 15
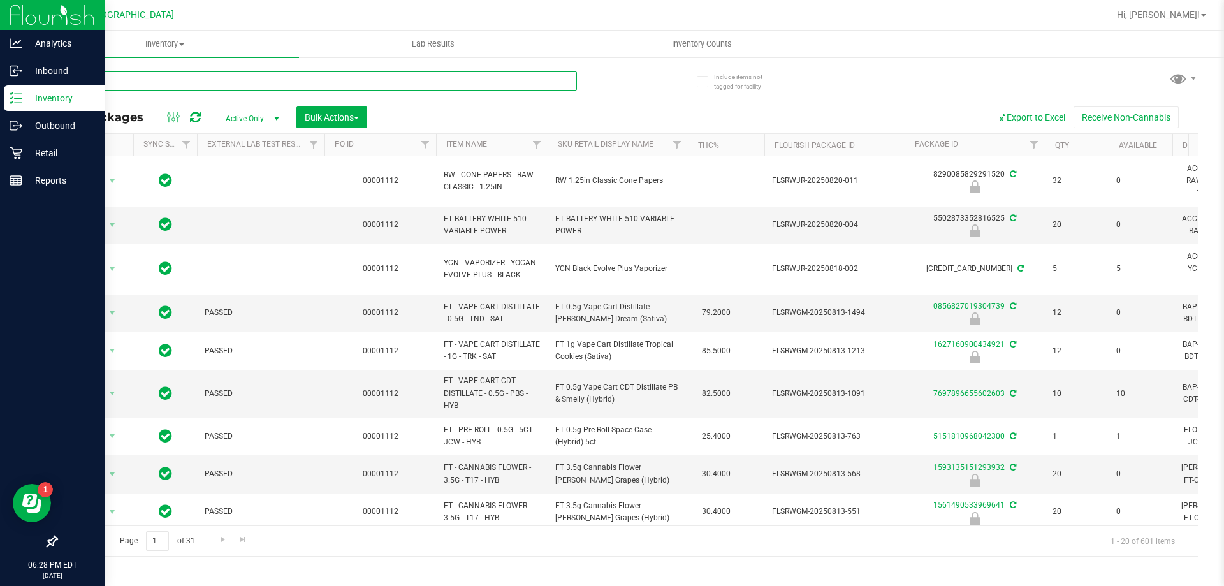
click at [352, 76] on input "text" at bounding box center [316, 80] width 521 height 19
type input "f"
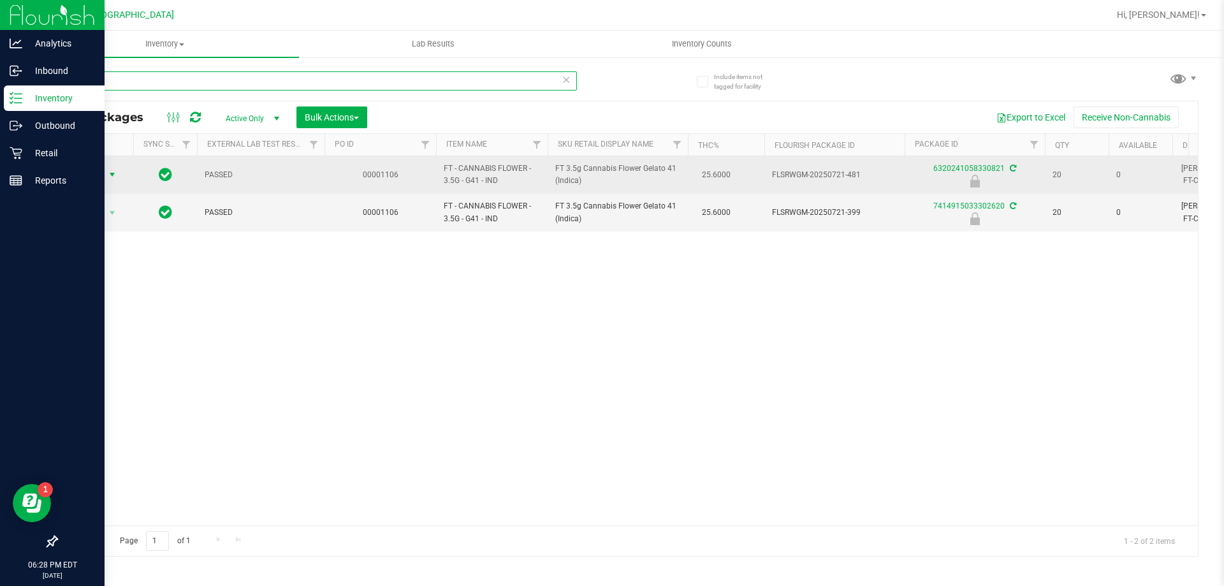
type input "gelato"
click at [108, 177] on span "select" at bounding box center [112, 175] width 10 height 10
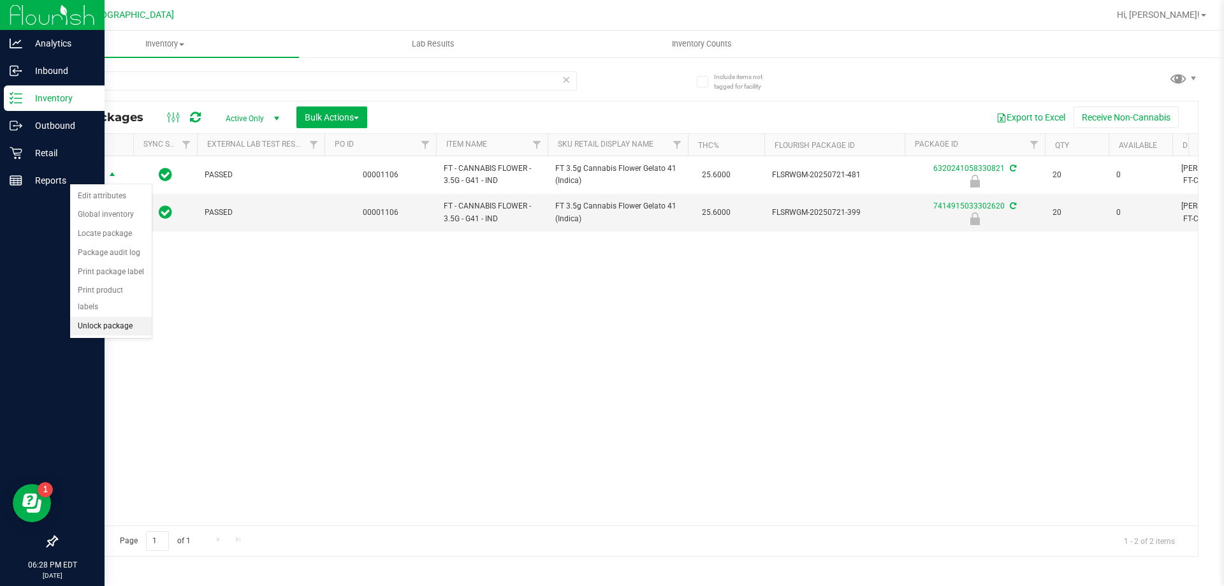
click at [129, 317] on li "Unlock package" at bounding box center [111, 326] width 82 height 19
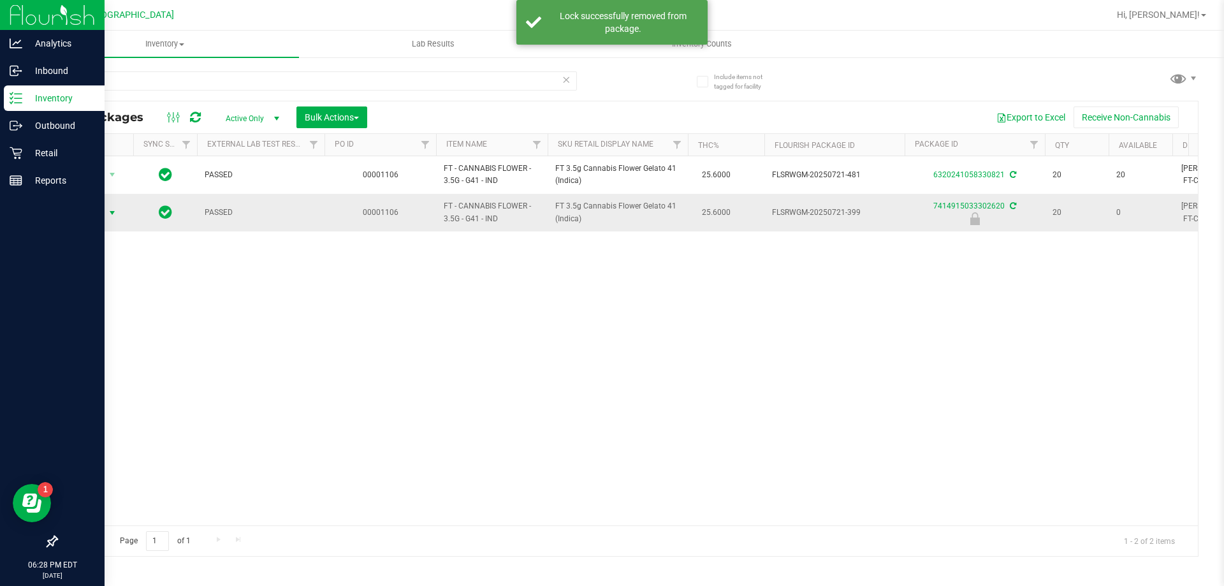
click at [101, 208] on span "Action" at bounding box center [86, 213] width 34 height 18
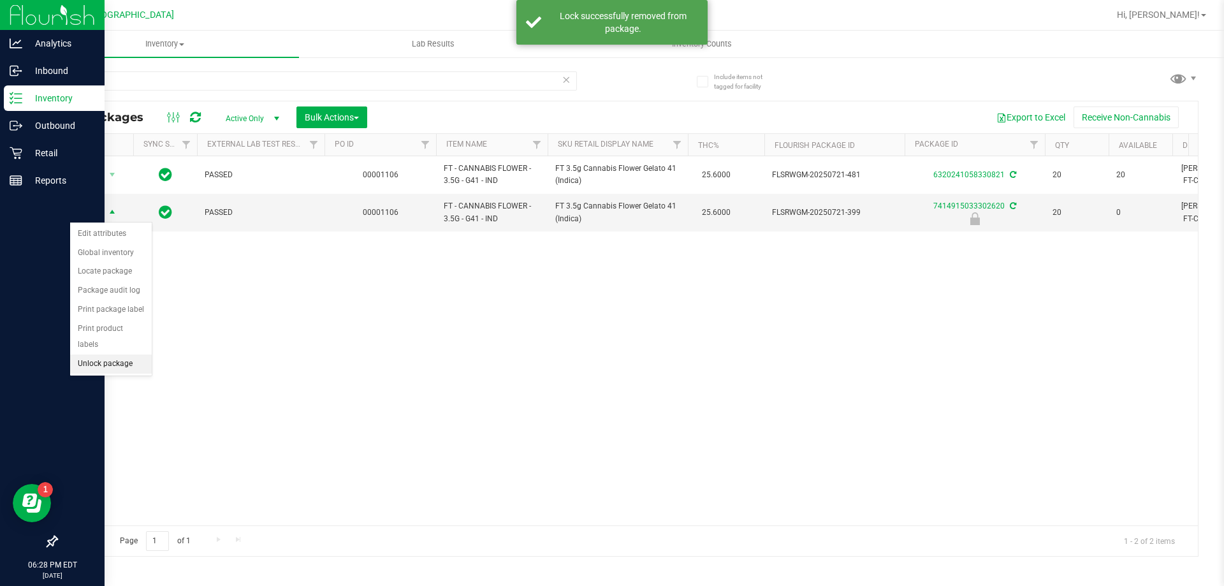
click at [110, 354] on li "Unlock package" at bounding box center [111, 363] width 82 height 19
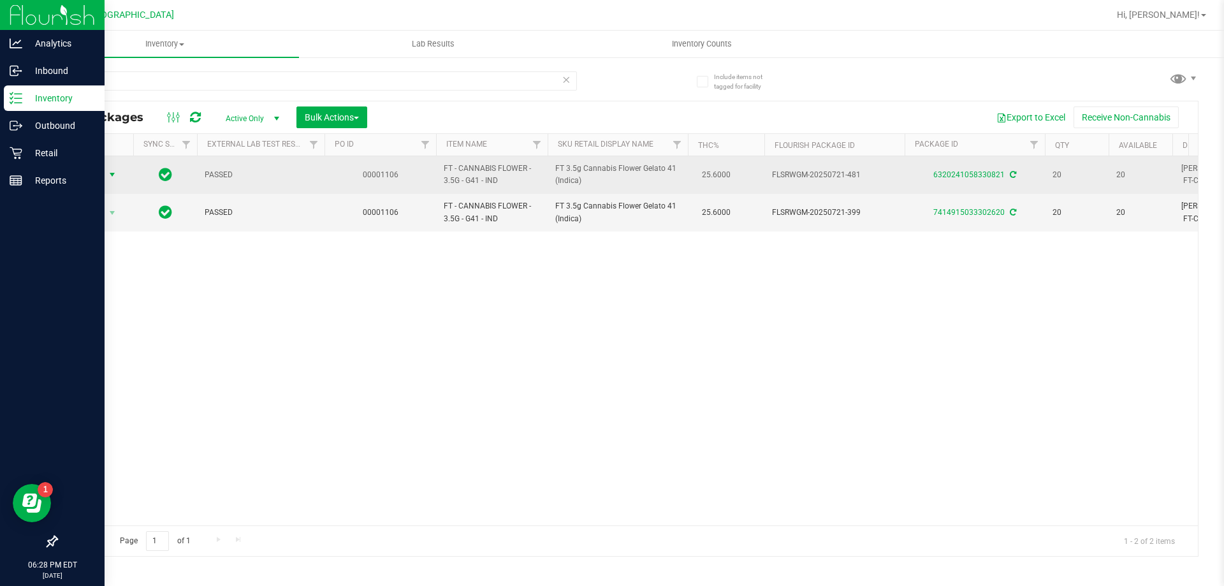
click at [106, 177] on span "select" at bounding box center [113, 175] width 16 height 18
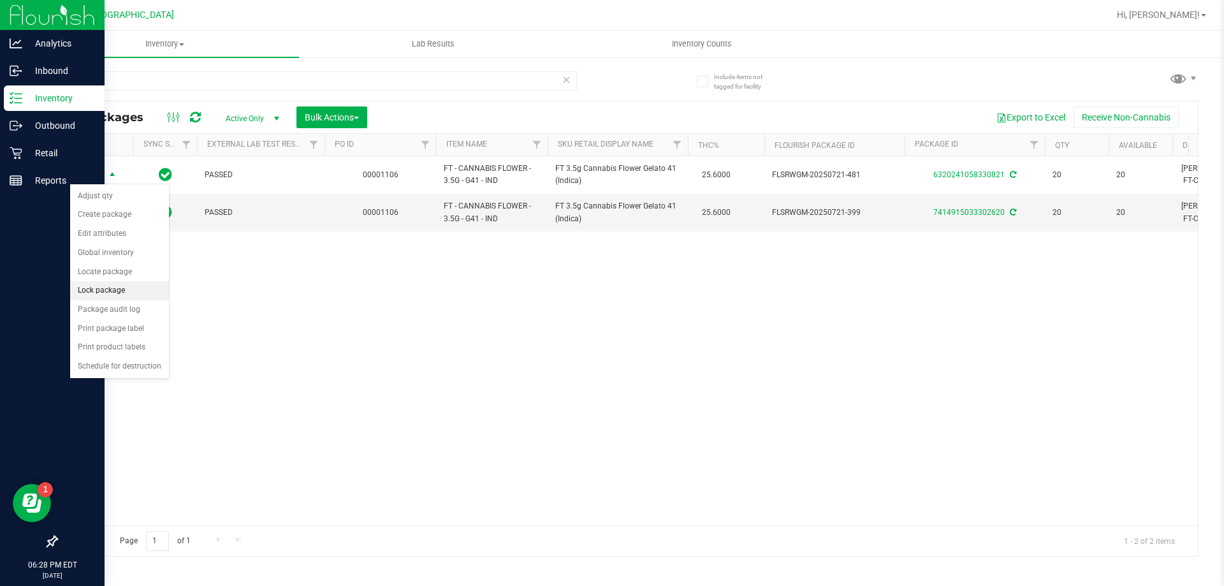
click at [117, 293] on li "Lock package" at bounding box center [119, 290] width 99 height 19
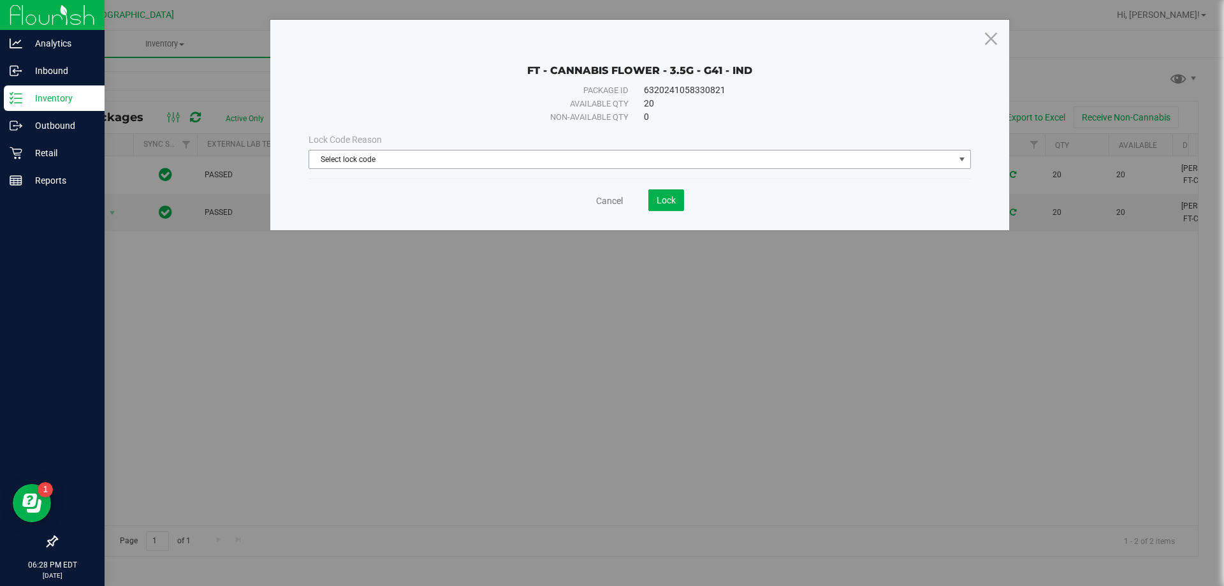
click at [501, 164] on span "Select lock code" at bounding box center [631, 159] width 645 height 18
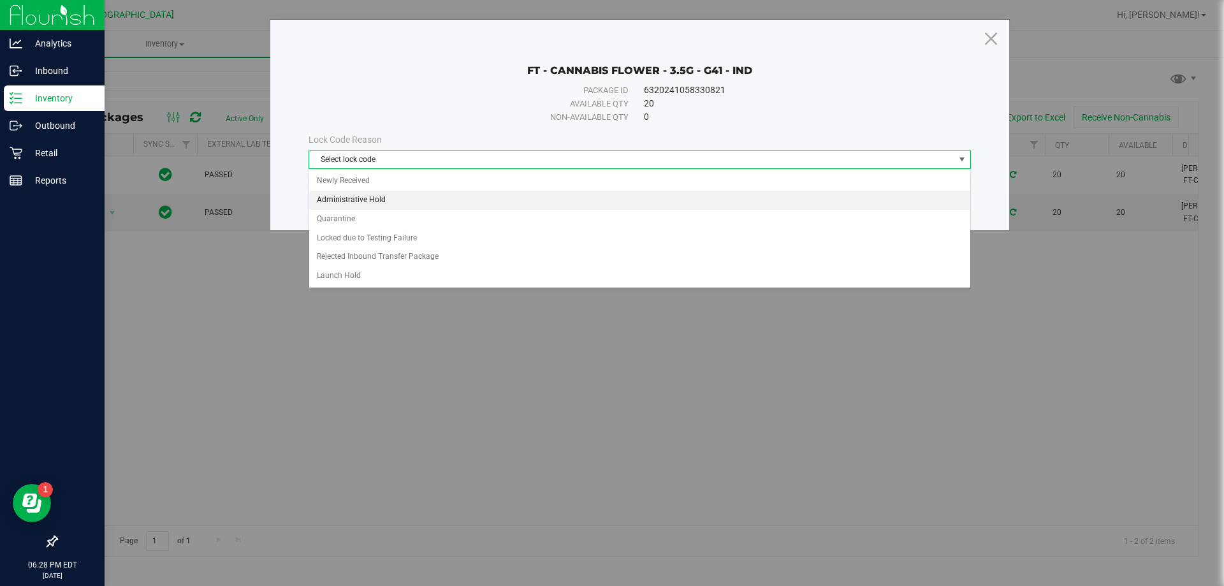
click at [352, 204] on li "Administrative Hold" at bounding box center [639, 200] width 661 height 19
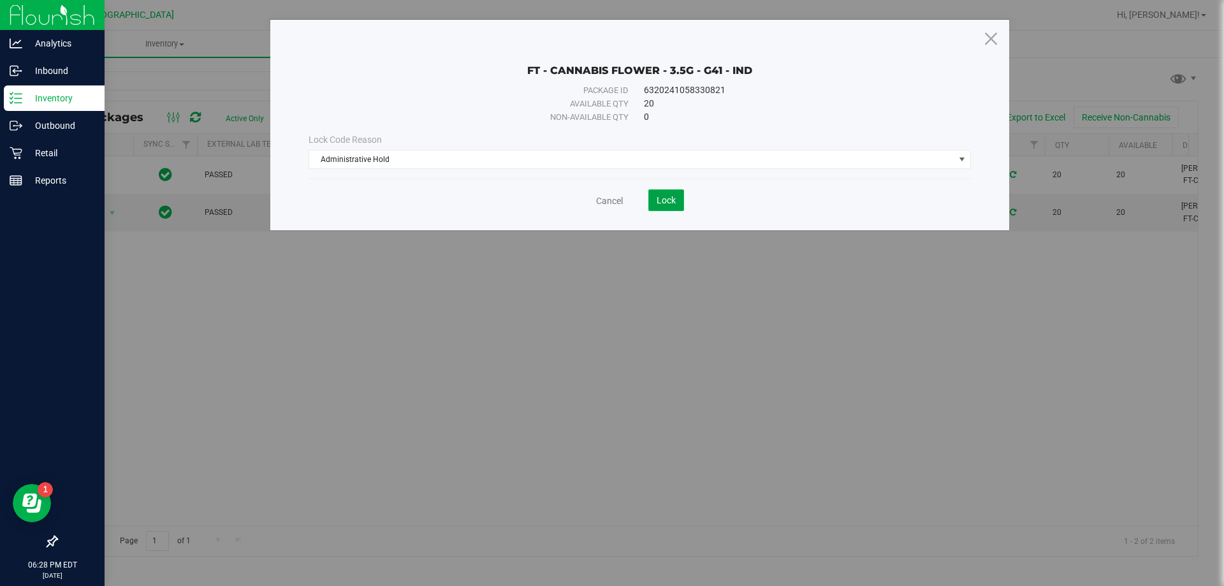
click at [674, 195] on span "Lock" at bounding box center [665, 200] width 19 height 10
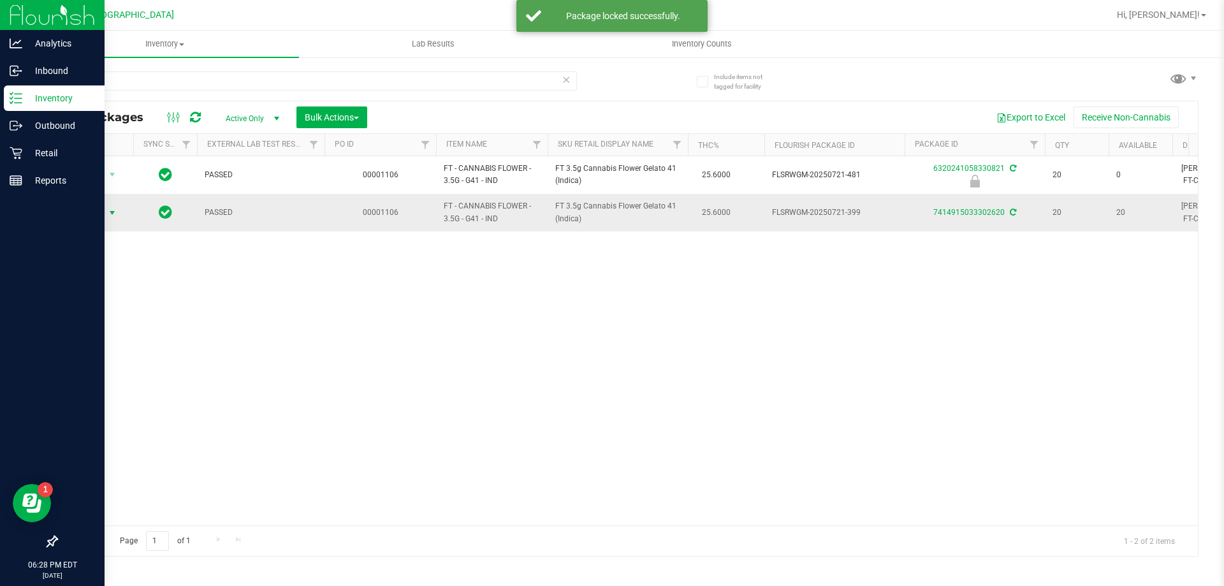
click at [106, 216] on span "select" at bounding box center [113, 213] width 16 height 18
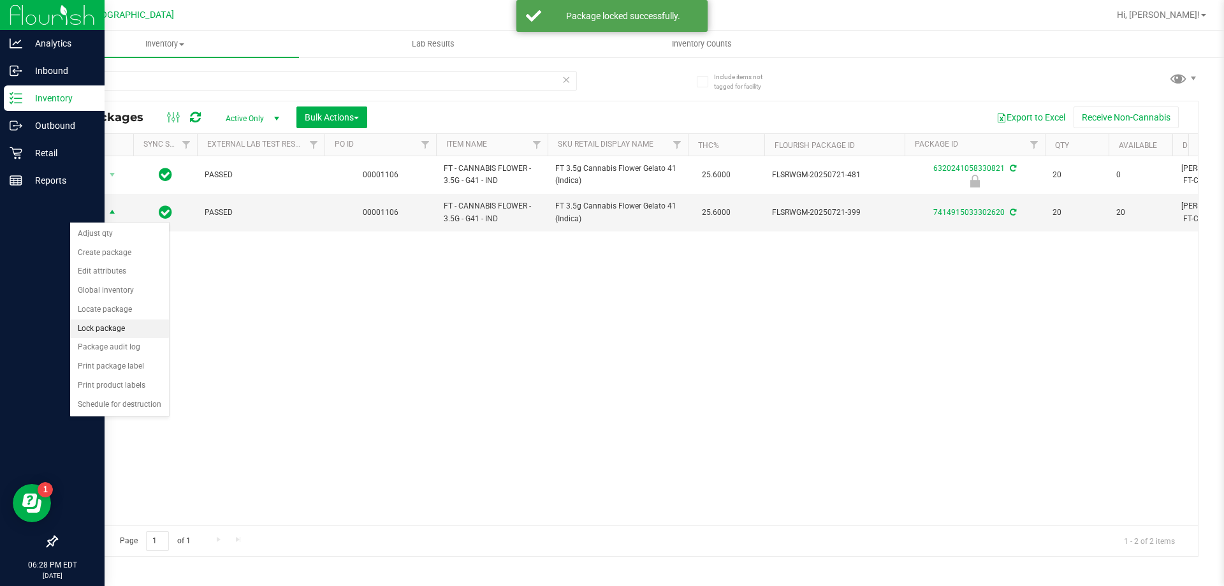
click at [100, 321] on li "Lock package" at bounding box center [119, 328] width 99 height 19
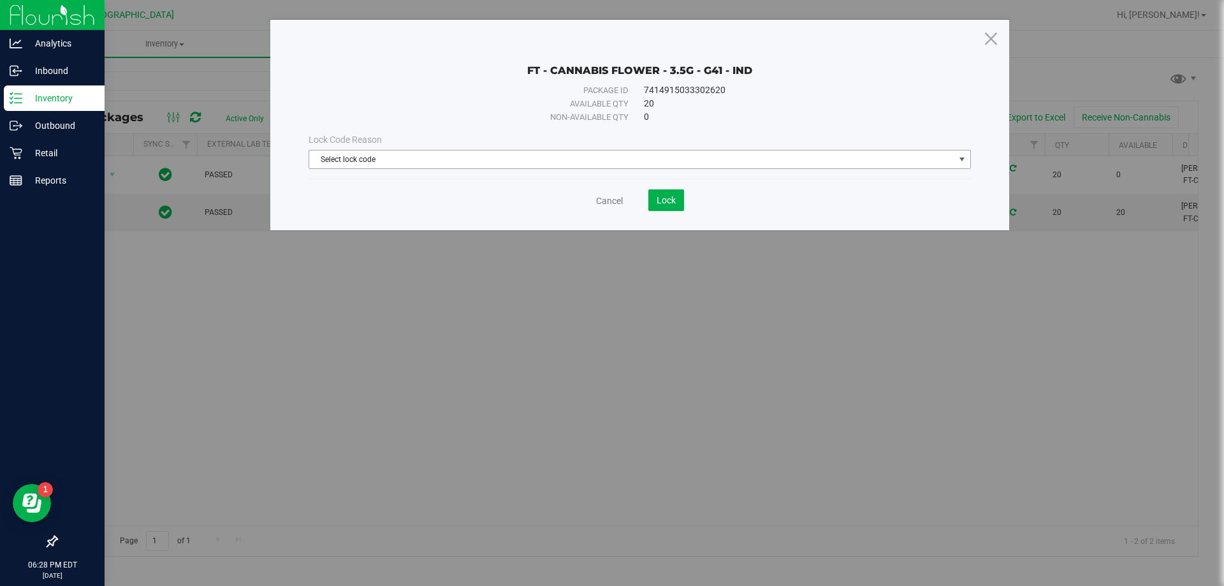
click at [676, 154] on span "Select lock code" at bounding box center [631, 159] width 645 height 18
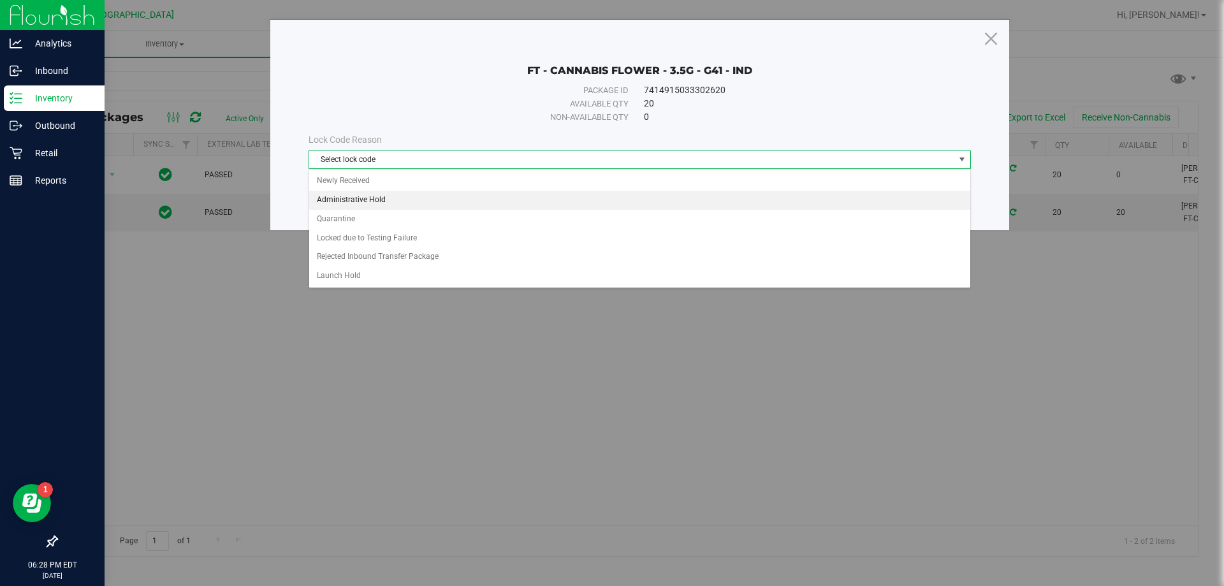
click at [342, 198] on li "Administrative Hold" at bounding box center [639, 200] width 661 height 19
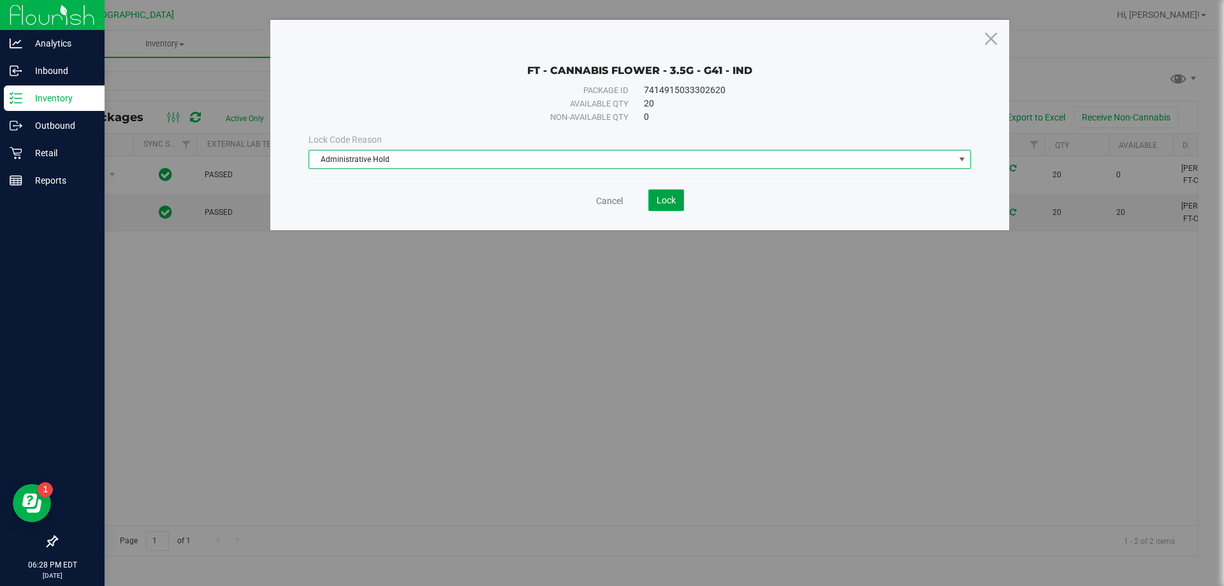
click at [674, 201] on span "Lock" at bounding box center [665, 200] width 19 height 10
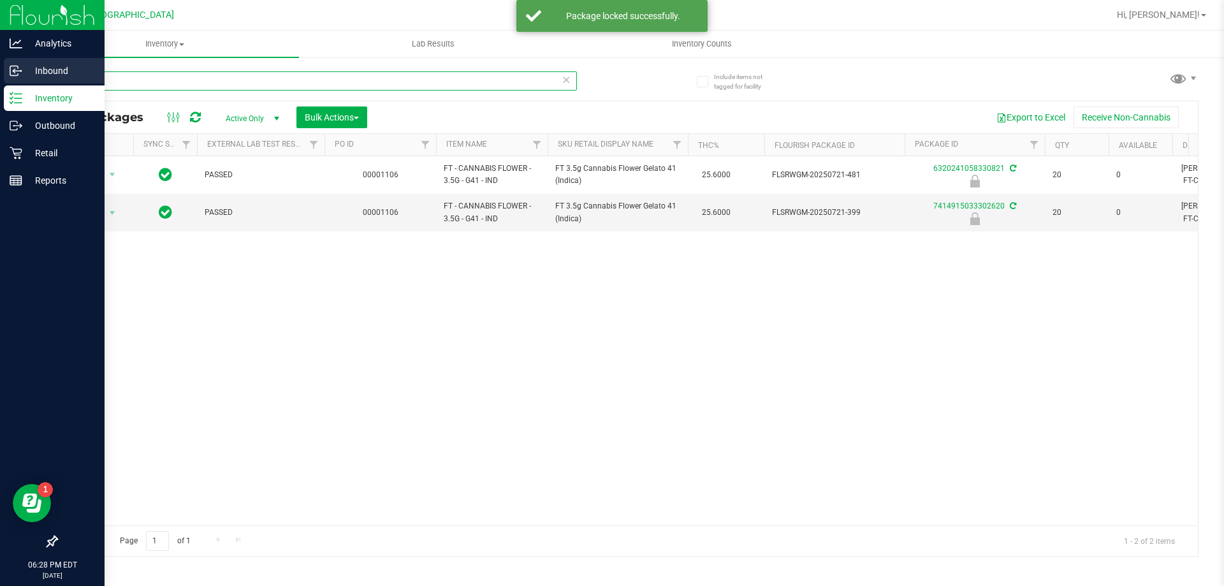
drag, startPoint x: 129, startPoint y: 82, endPoint x: 0, endPoint y: 62, distance: 130.9
click at [0, 62] on div "Analytics Inbound Inventory Outbound Retail Reports 06:28 PM EDT [DATE] 08/24 P…" at bounding box center [612, 293] width 1224 height 586
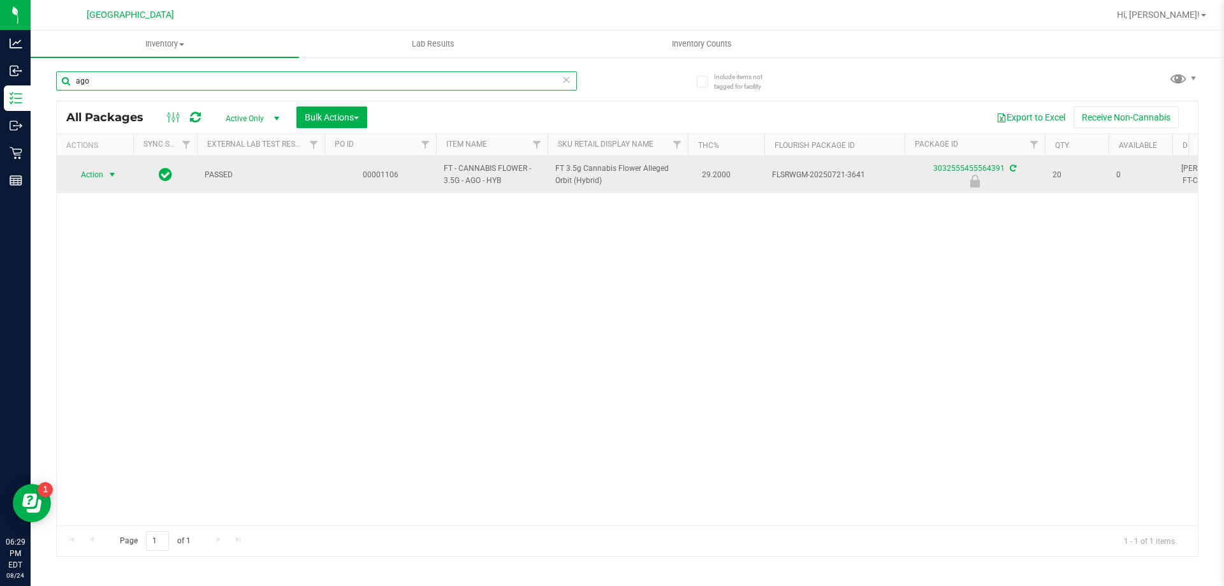
type input "ago"
click at [103, 175] on span "Action" at bounding box center [86, 175] width 34 height 18
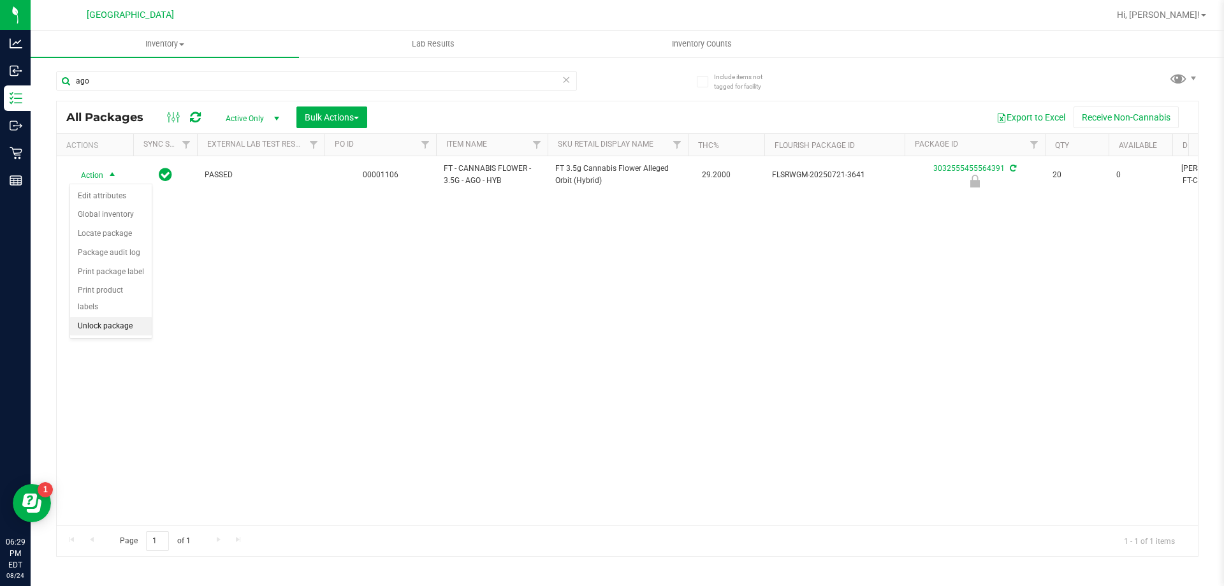
click at [103, 317] on li "Unlock package" at bounding box center [111, 326] width 82 height 19
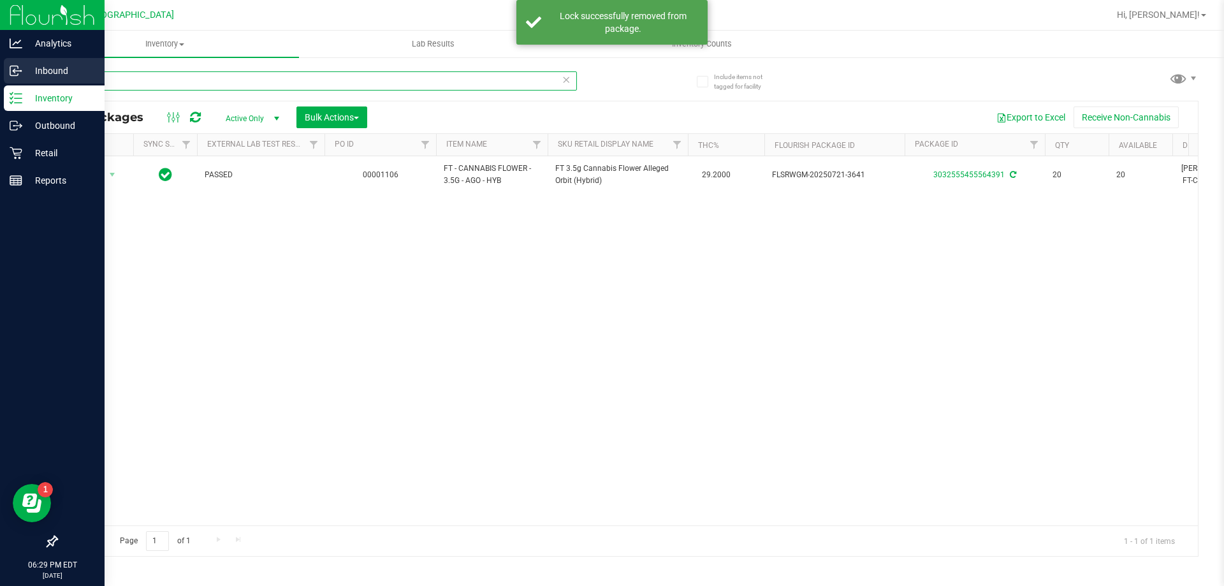
drag, startPoint x: 112, startPoint y: 83, endPoint x: 0, endPoint y: 73, distance: 112.6
click at [0, 73] on div "Analytics Inbound Inventory Outbound Retail Reports 06:29 PM EDT [DATE] 08/24 P…" at bounding box center [612, 293] width 1224 height 586
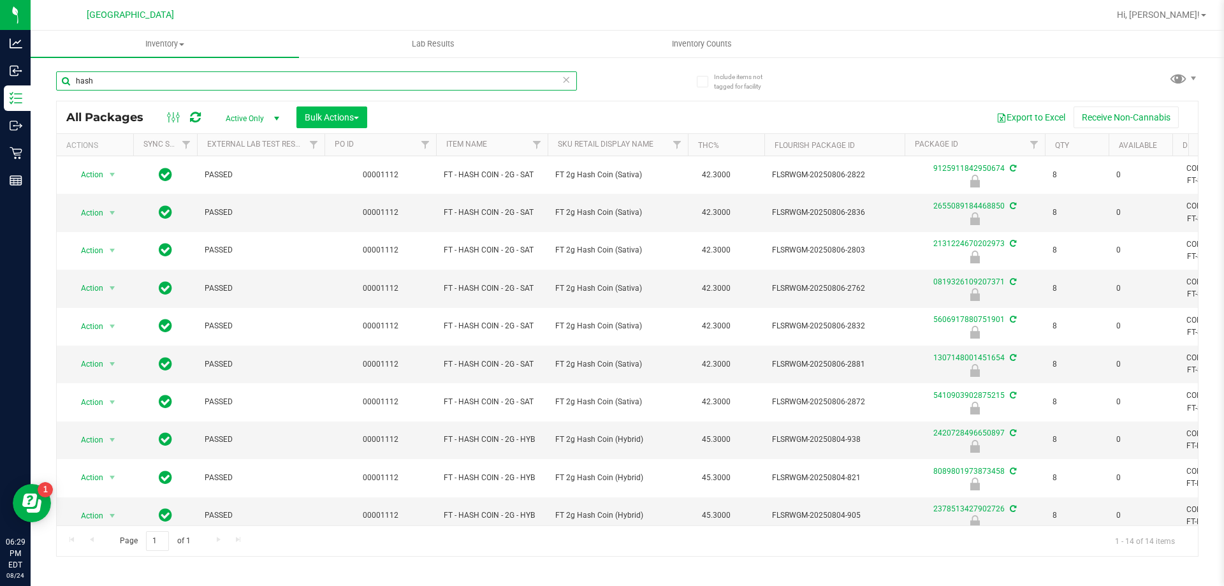
type input "hash"
click at [345, 120] on span "Bulk Actions" at bounding box center [332, 117] width 54 height 10
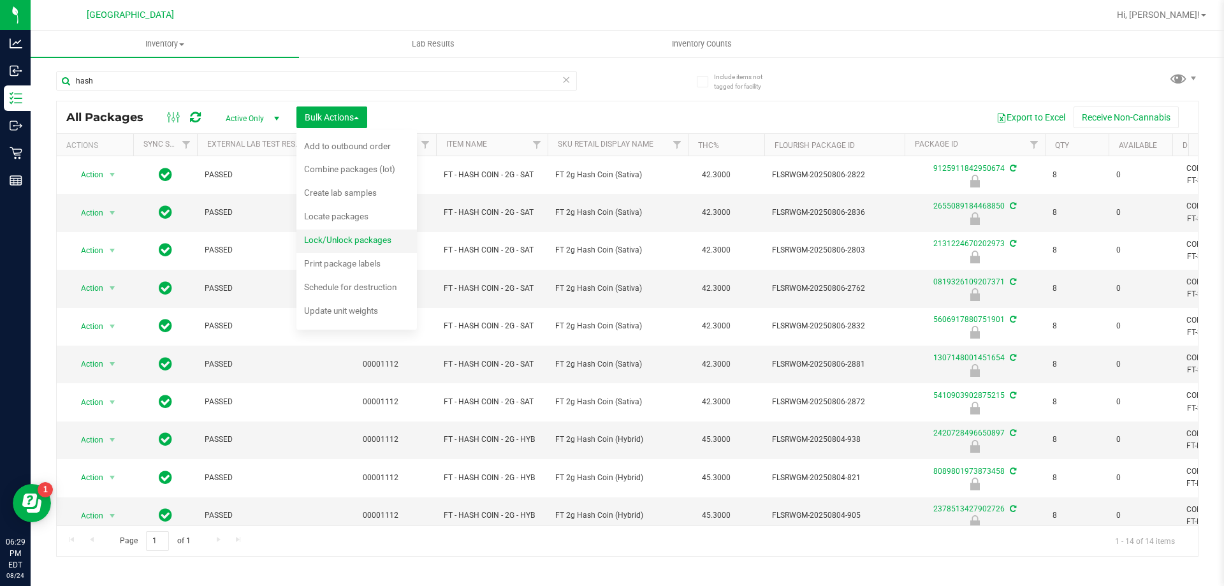
click at [334, 243] on span "Lock/Unlock packages" at bounding box center [347, 240] width 87 height 10
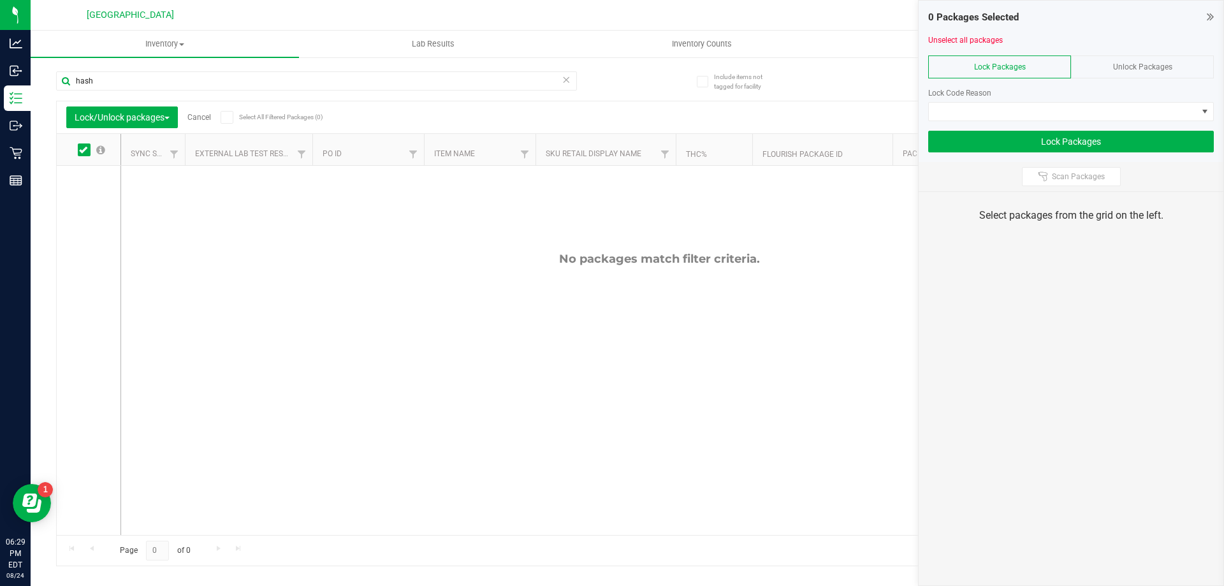
click at [1123, 68] on span "Unlock Packages" at bounding box center [1142, 66] width 59 height 9
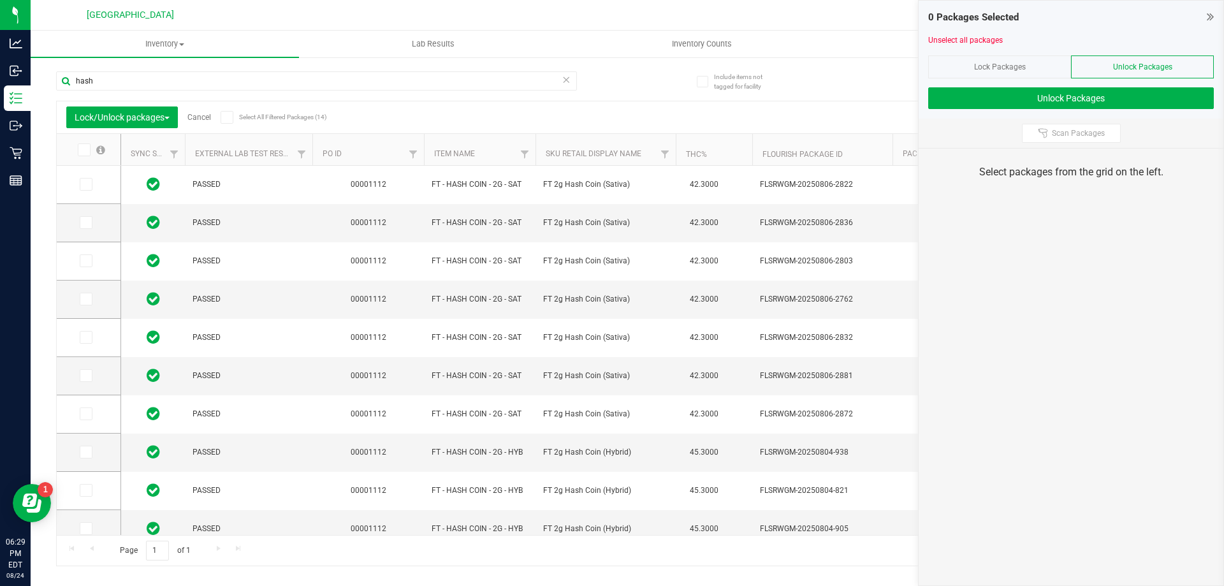
click at [87, 151] on span at bounding box center [84, 149] width 13 height 13
click at [0, 0] on input "checkbox" at bounding box center [0, 0] width 0 height 0
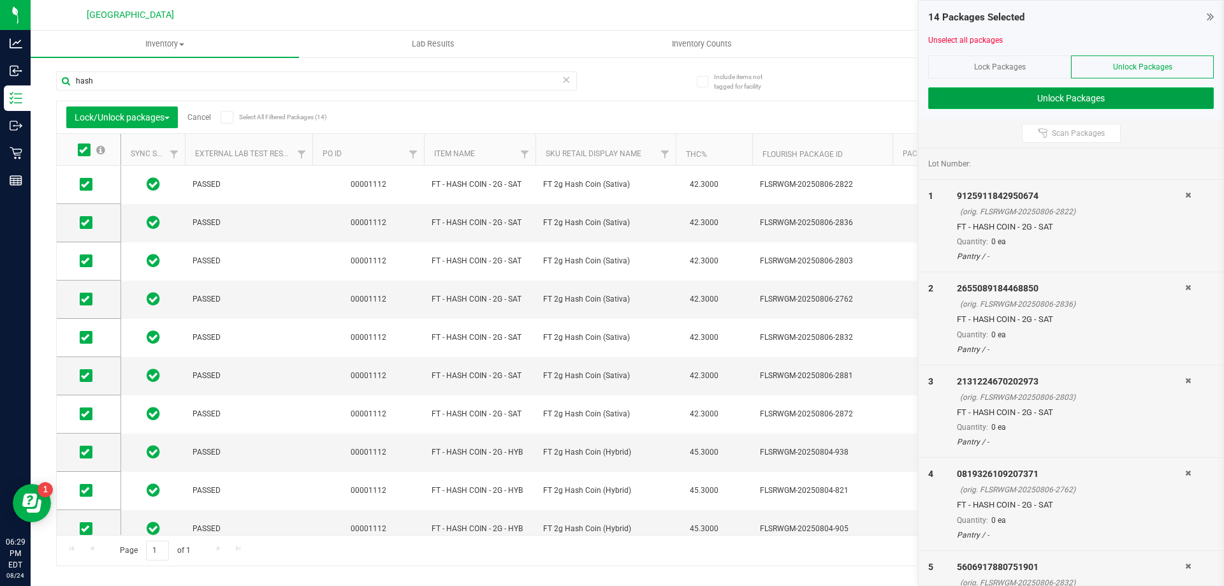
click at [1062, 99] on button "Unlock Packages" at bounding box center [1071, 98] width 286 height 22
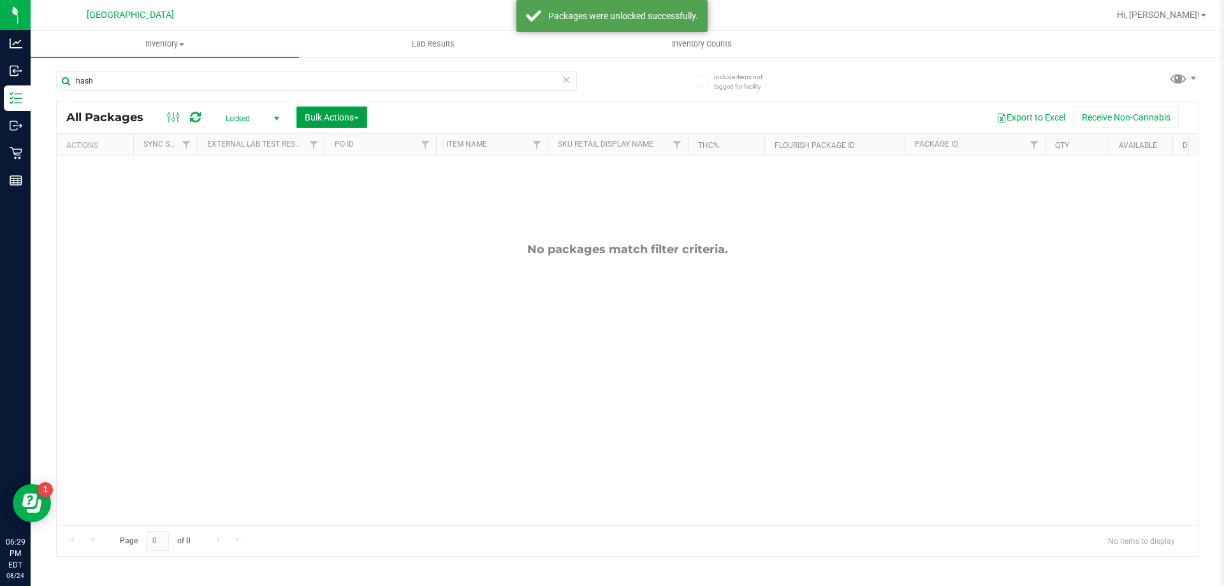
click at [356, 115] on span "Bulk Actions" at bounding box center [332, 117] width 54 height 10
click at [345, 236] on span "Lock/Unlock packages" at bounding box center [347, 240] width 87 height 10
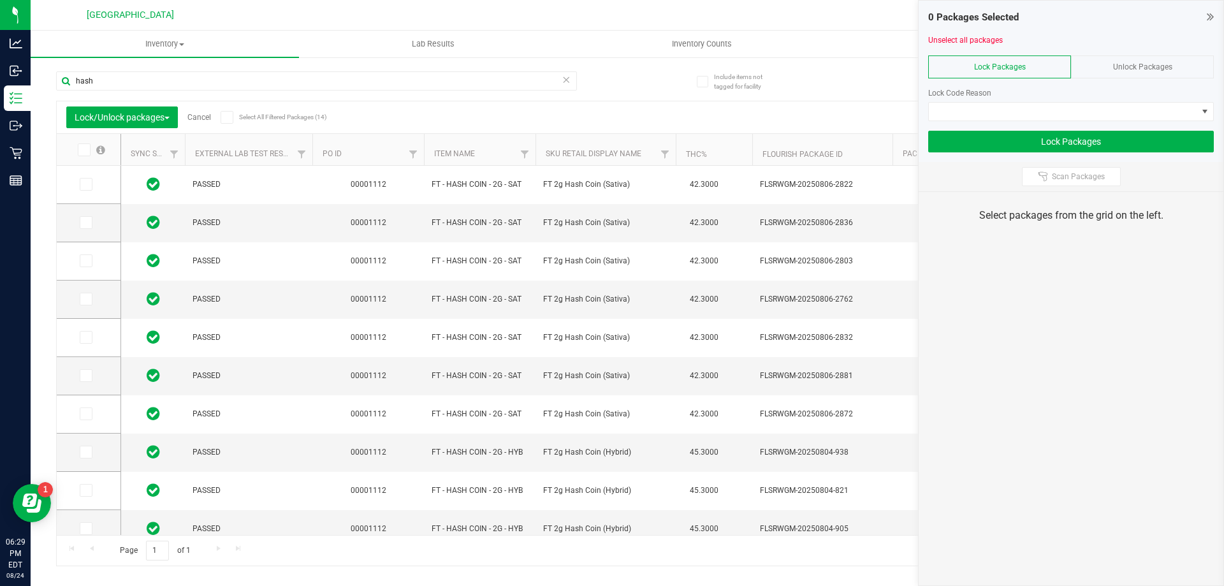
click at [80, 150] on icon at bounding box center [83, 150] width 8 height 0
click at [0, 0] on input "checkbox" at bounding box center [0, 0] width 0 height 0
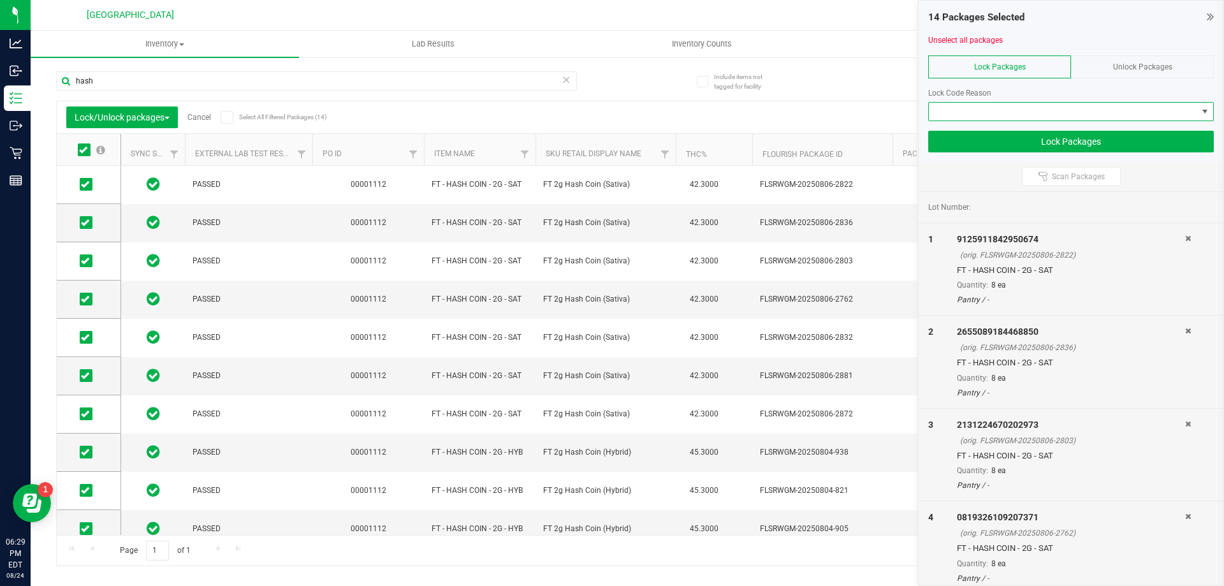
click at [999, 106] on span at bounding box center [1063, 112] width 268 height 18
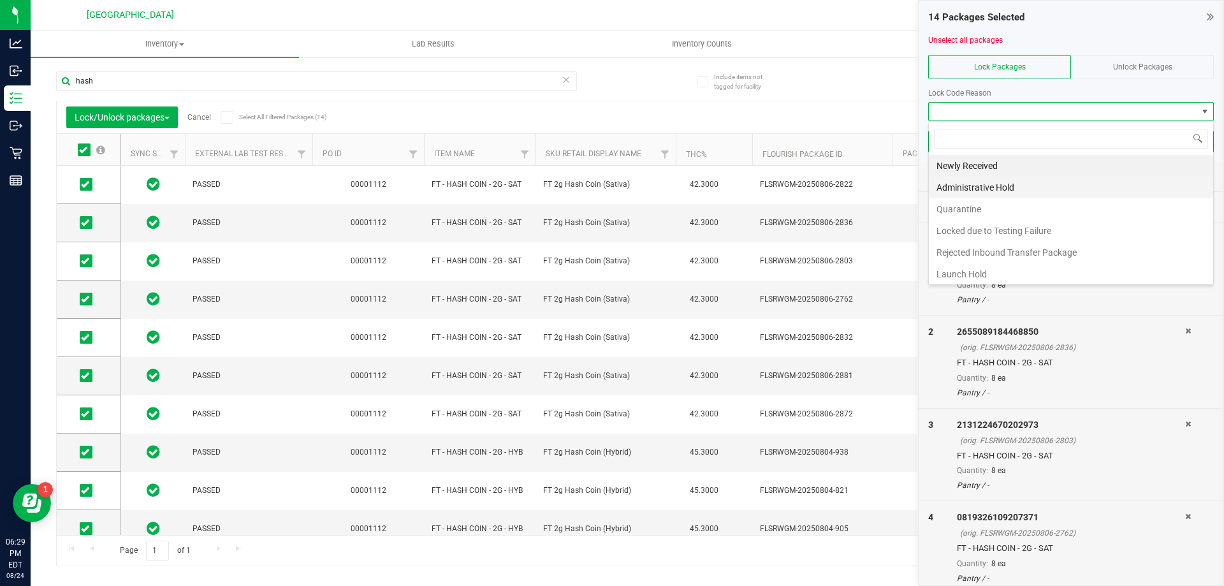
click at [959, 186] on li "Administrative Hold" at bounding box center [1071, 188] width 284 height 22
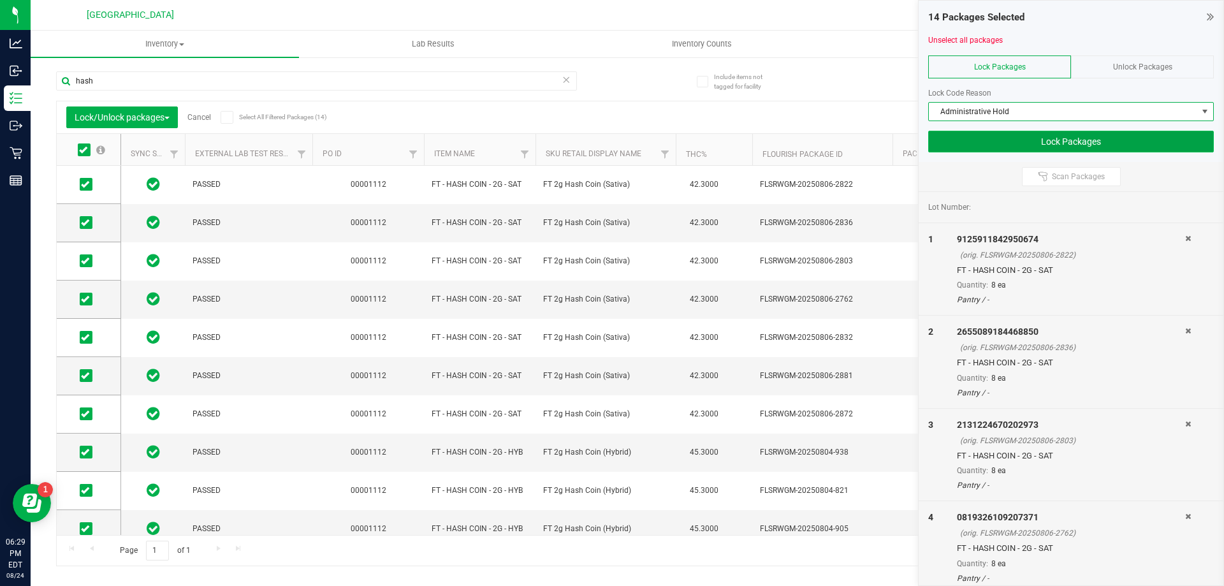
click at [1100, 145] on button "Lock Packages" at bounding box center [1071, 142] width 286 height 22
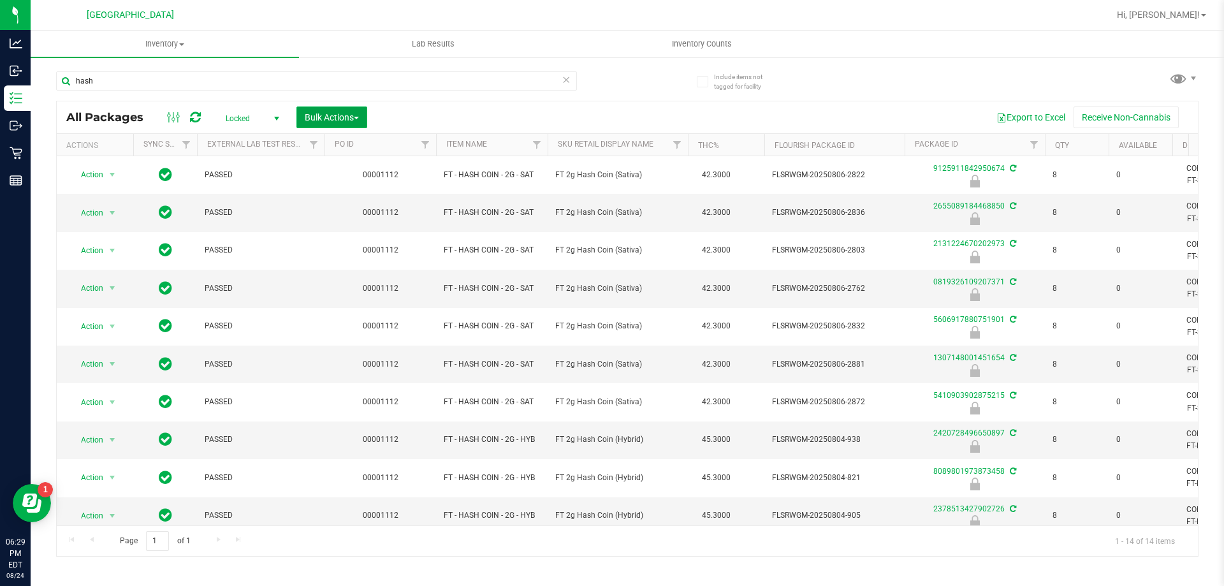
click at [321, 121] on span "Bulk Actions" at bounding box center [332, 117] width 54 height 10
click at [332, 242] on span "Lock/Unlock packages" at bounding box center [347, 240] width 87 height 10
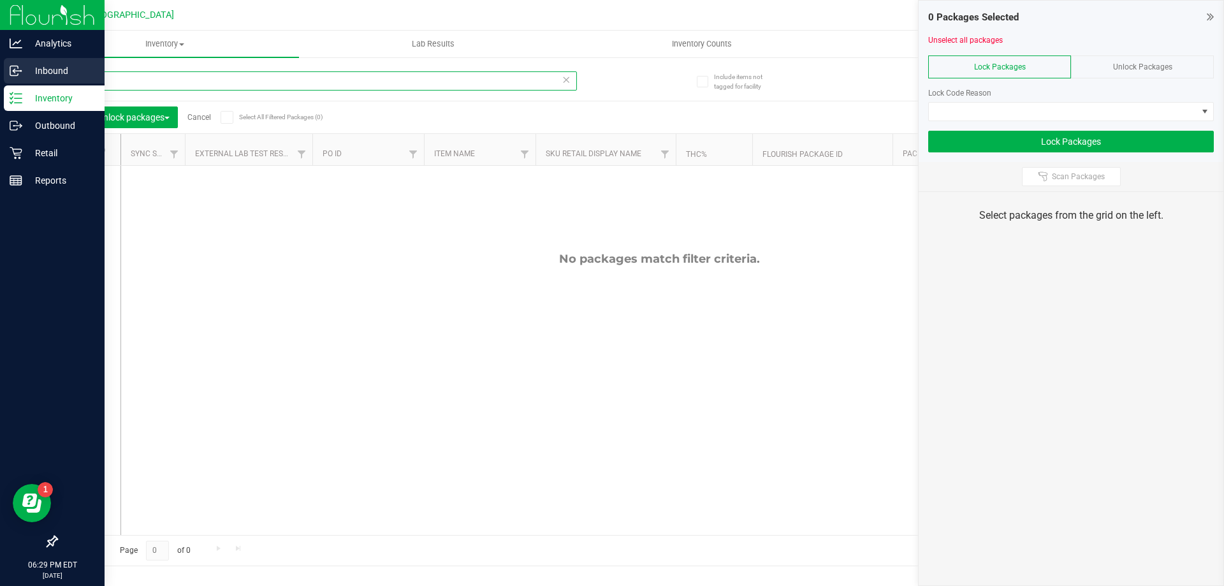
drag, startPoint x: 125, startPoint y: 78, endPoint x: 3, endPoint y: 77, distance: 122.4
click at [3, 78] on div "Analytics Inbound Inventory Outbound Retail Reports 06:29 PM EDT [DATE] 08/24 P…" at bounding box center [612, 293] width 1224 height 586
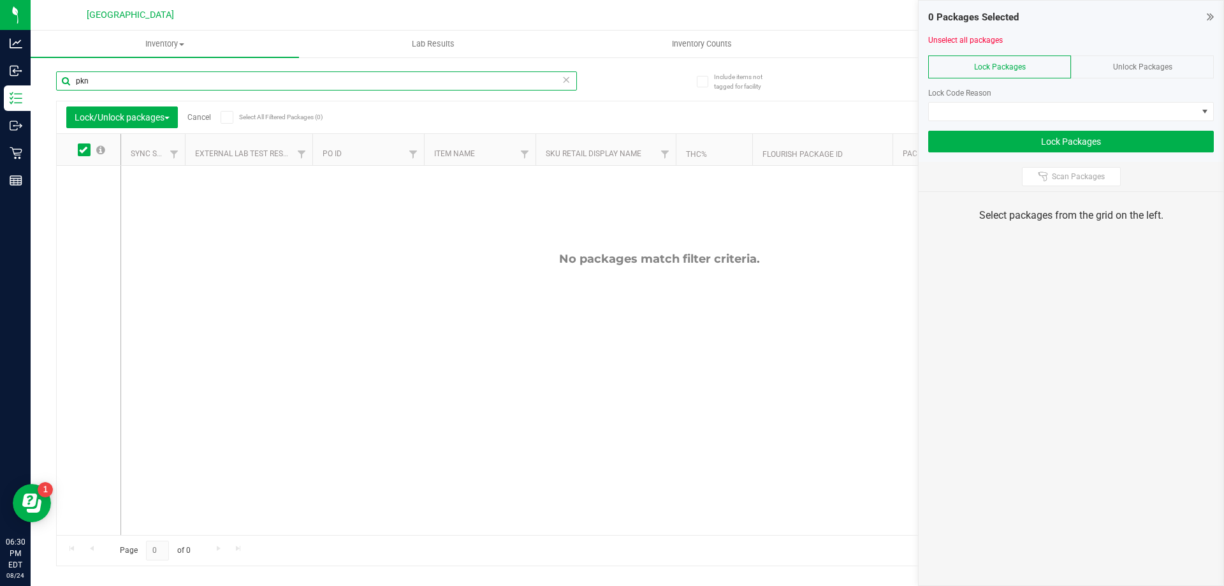
type input "pkn"
click at [1101, 57] on div "Unlock Packages" at bounding box center [1142, 66] width 143 height 23
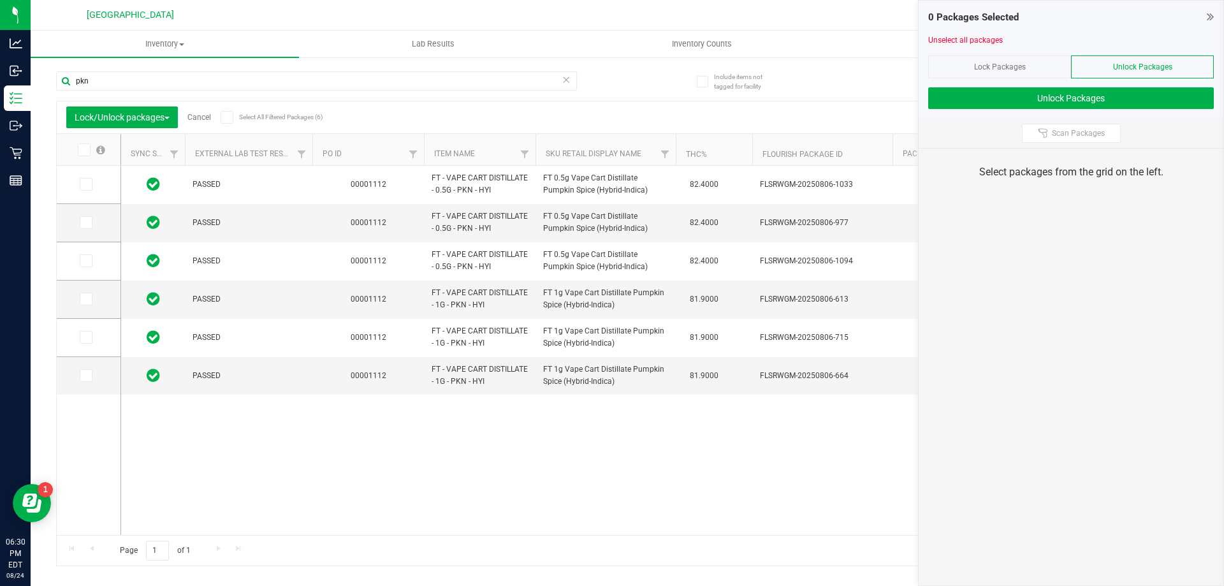
click at [80, 150] on icon at bounding box center [83, 150] width 8 height 0
click at [0, 0] on input "checkbox" at bounding box center [0, 0] width 0 height 0
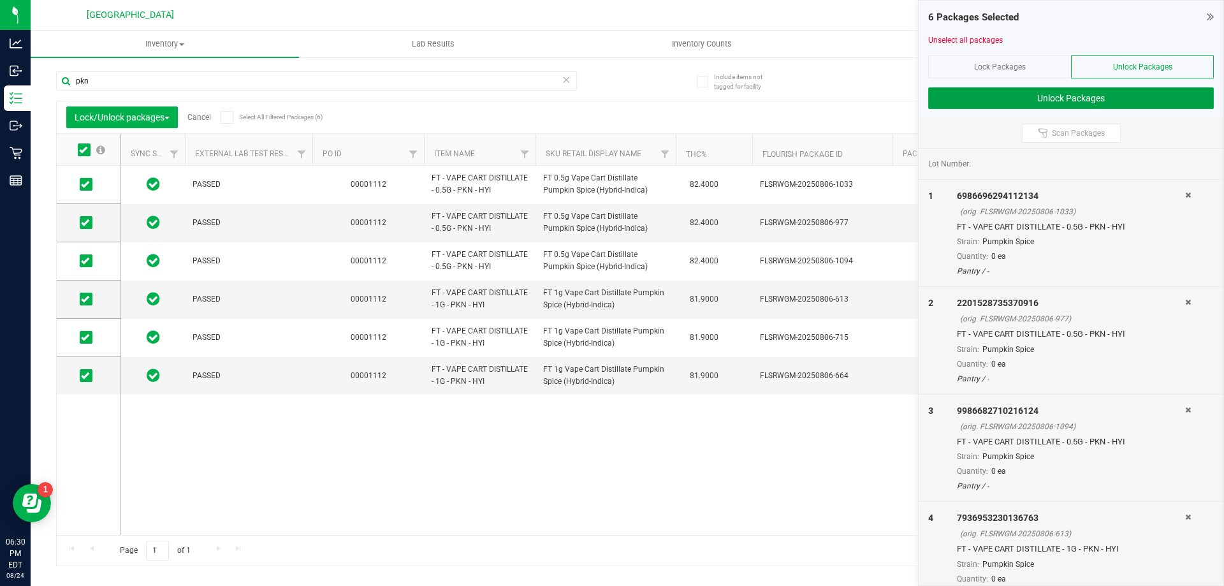
click at [1131, 93] on button "Unlock Packages" at bounding box center [1071, 98] width 286 height 22
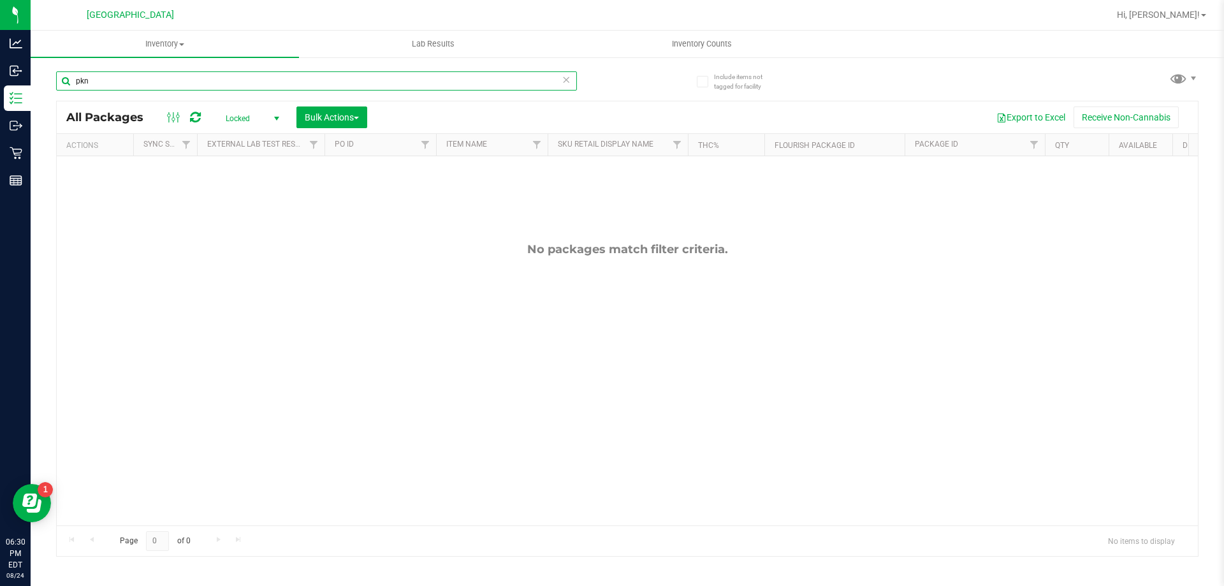
drag, startPoint x: 136, startPoint y: 85, endPoint x: 56, endPoint y: 85, distance: 80.3
click at [56, 85] on input "pkn" at bounding box center [316, 80] width 521 height 19
click at [338, 117] on span "Bulk Actions" at bounding box center [332, 117] width 54 height 10
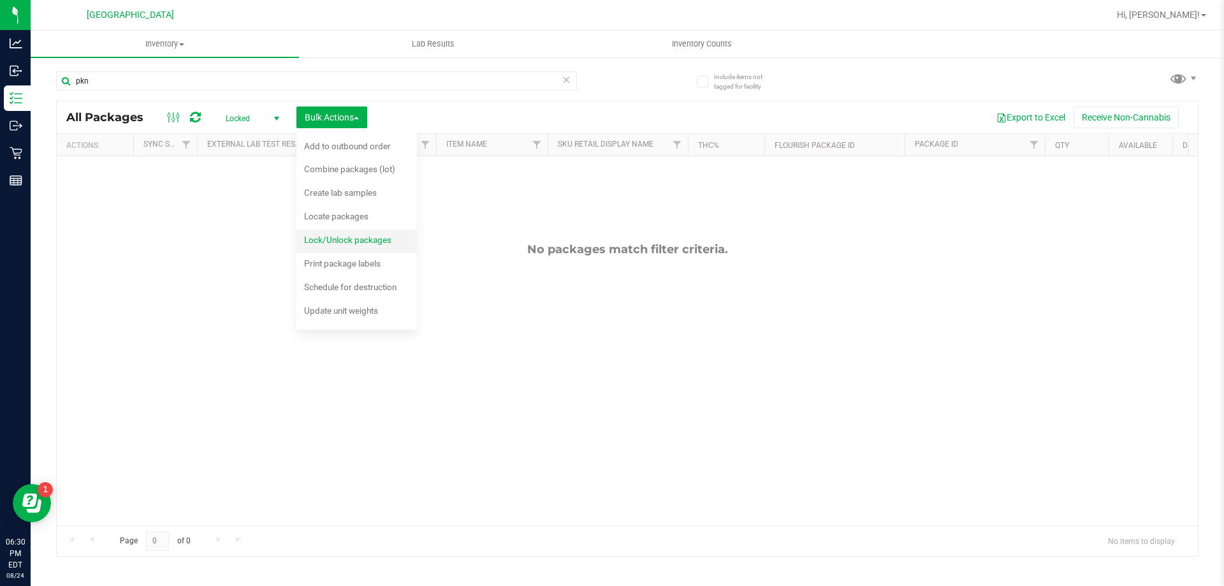
click at [331, 238] on span "Lock/Unlock packages" at bounding box center [347, 240] width 87 height 10
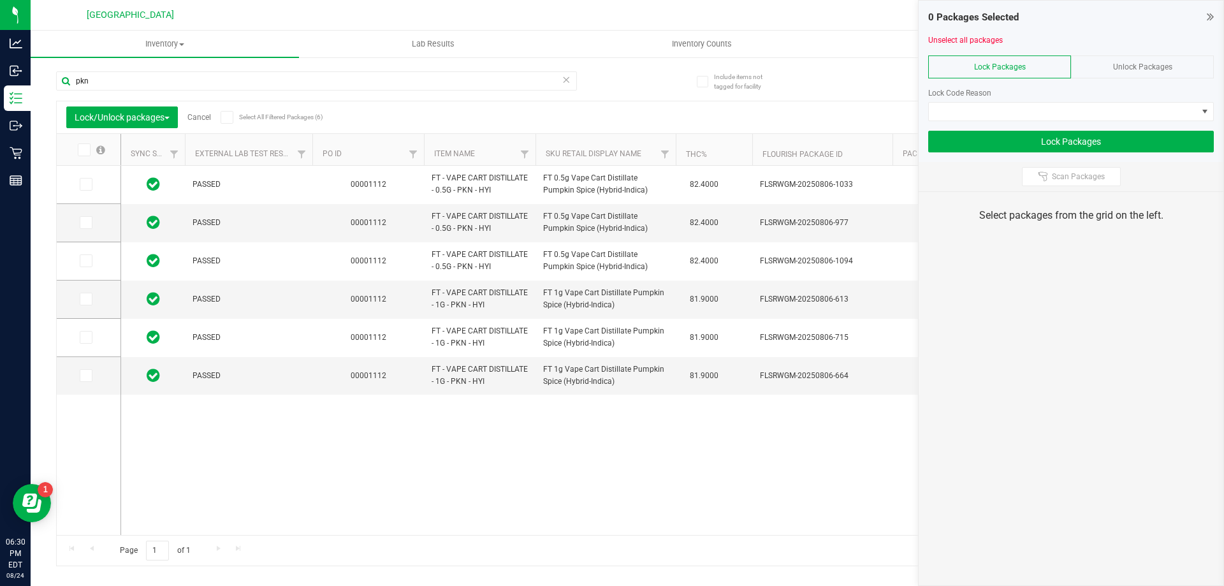
click at [81, 150] on icon at bounding box center [83, 150] width 8 height 0
click at [0, 0] on input "checkbox" at bounding box center [0, 0] width 0 height 0
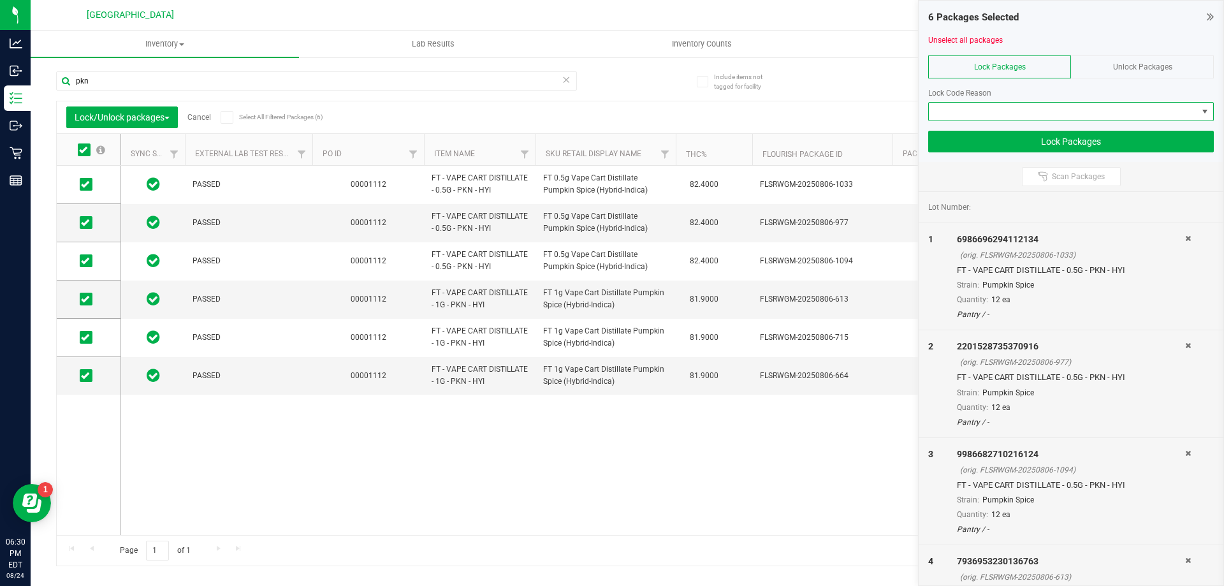
click at [1098, 112] on span at bounding box center [1063, 112] width 268 height 18
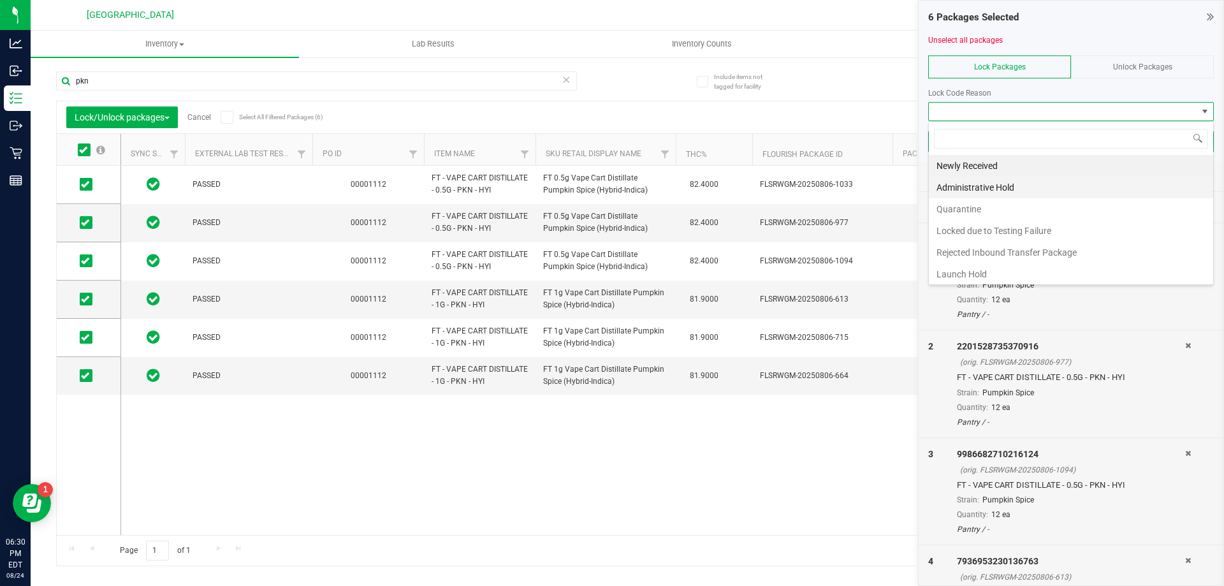
click at [976, 192] on li "Administrative Hold" at bounding box center [1071, 188] width 284 height 22
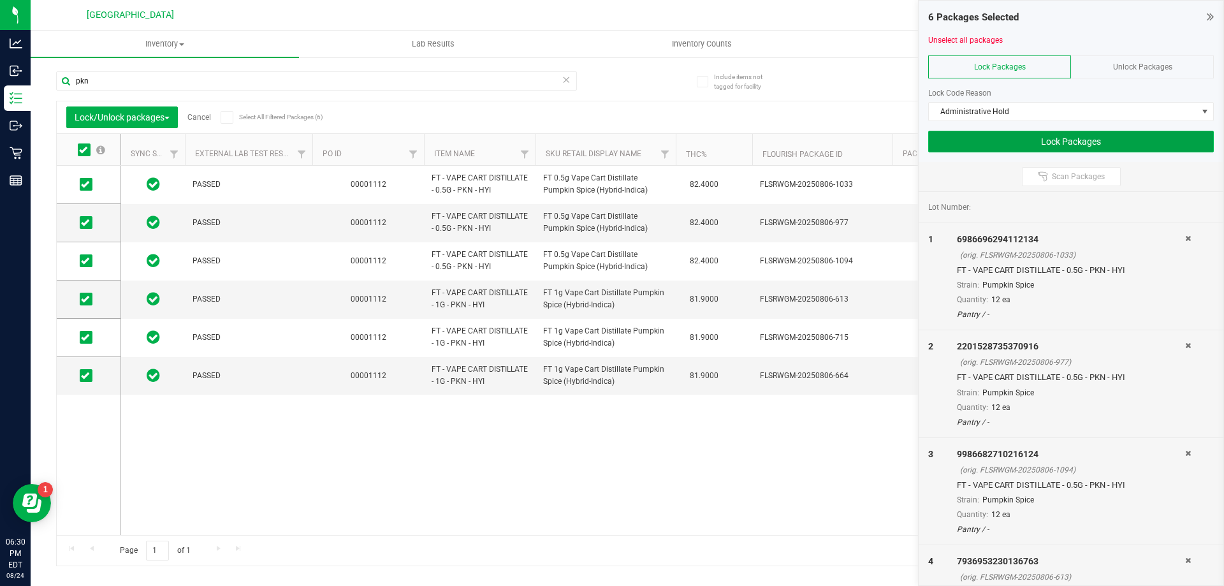
click at [1106, 145] on button "Lock Packages" at bounding box center [1071, 142] width 286 height 22
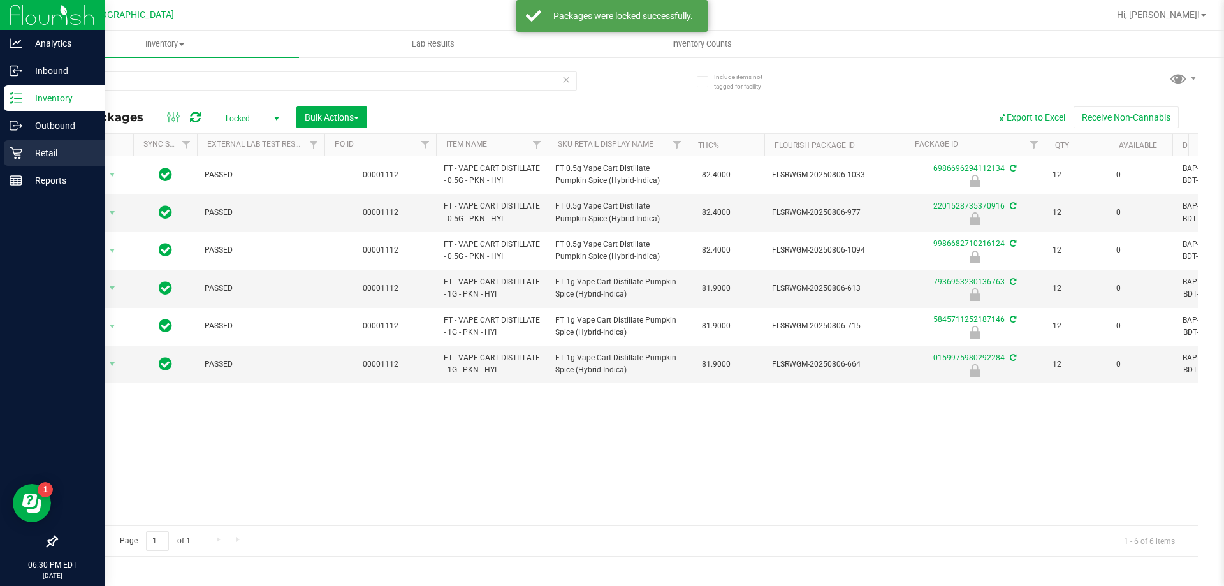
click at [39, 152] on p "Retail" at bounding box center [60, 152] width 76 height 15
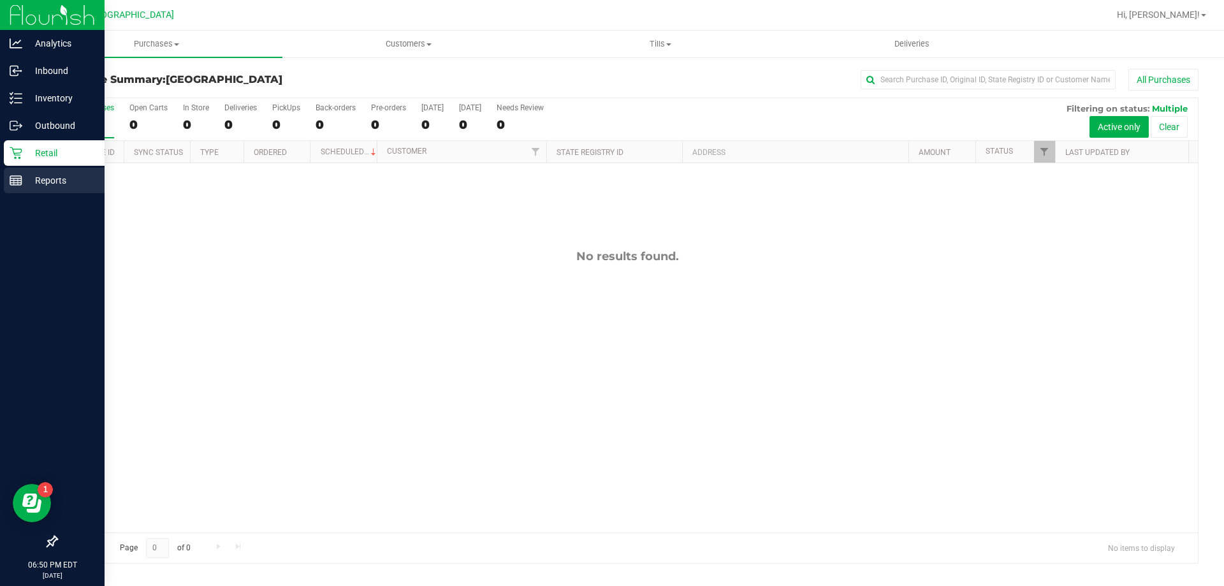
click at [29, 183] on p "Reports" at bounding box center [60, 180] width 76 height 15
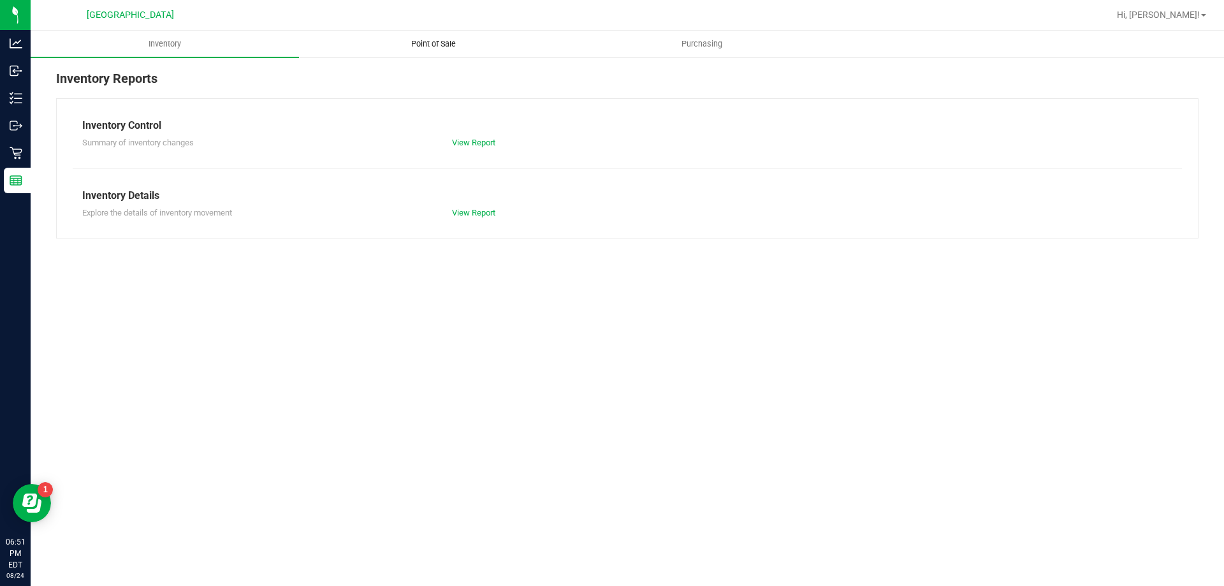
click at [423, 51] on uib-tab-heading "Point of Sale" at bounding box center [433, 43] width 267 height 25
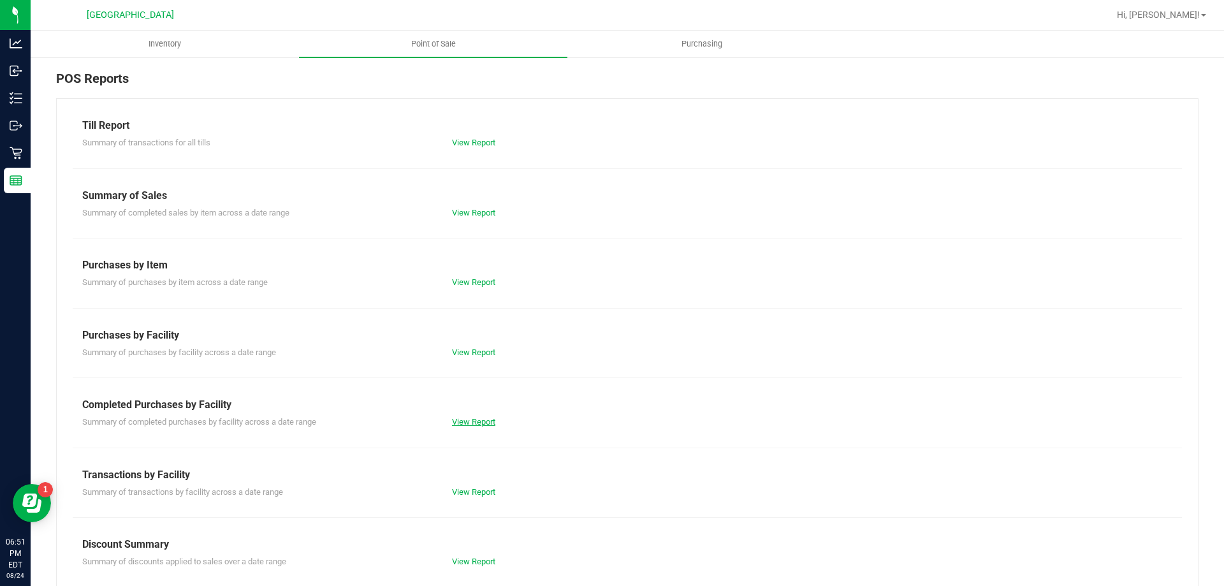
click at [477, 419] on link "View Report" at bounding box center [473, 422] width 43 height 10
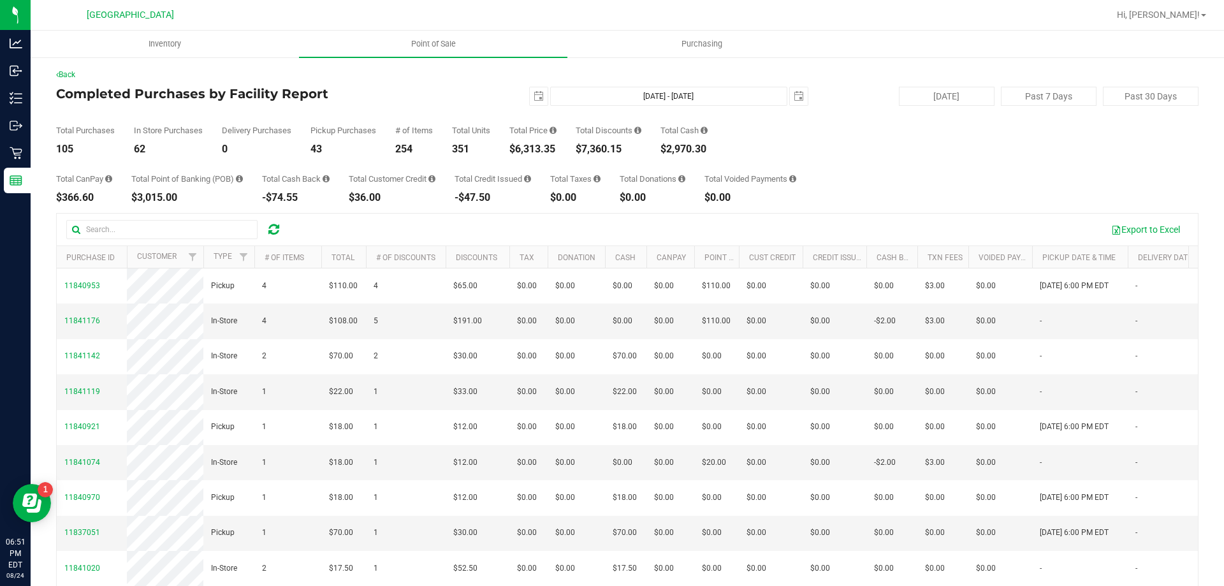
drag, startPoint x: 563, startPoint y: 143, endPoint x: 518, endPoint y: 147, distance: 45.4
click at [518, 147] on div "Total Purchases 105 In Store Purchases 62 Delivery Purchases 0 Pickup Purchases…" at bounding box center [627, 130] width 1142 height 48
copy div "6,313.35"
drag, startPoint x: 530, startPoint y: 92, endPoint x: 529, endPoint y: 104, distance: 11.5
click at [533, 93] on span "select" at bounding box center [538, 96] width 10 height 10
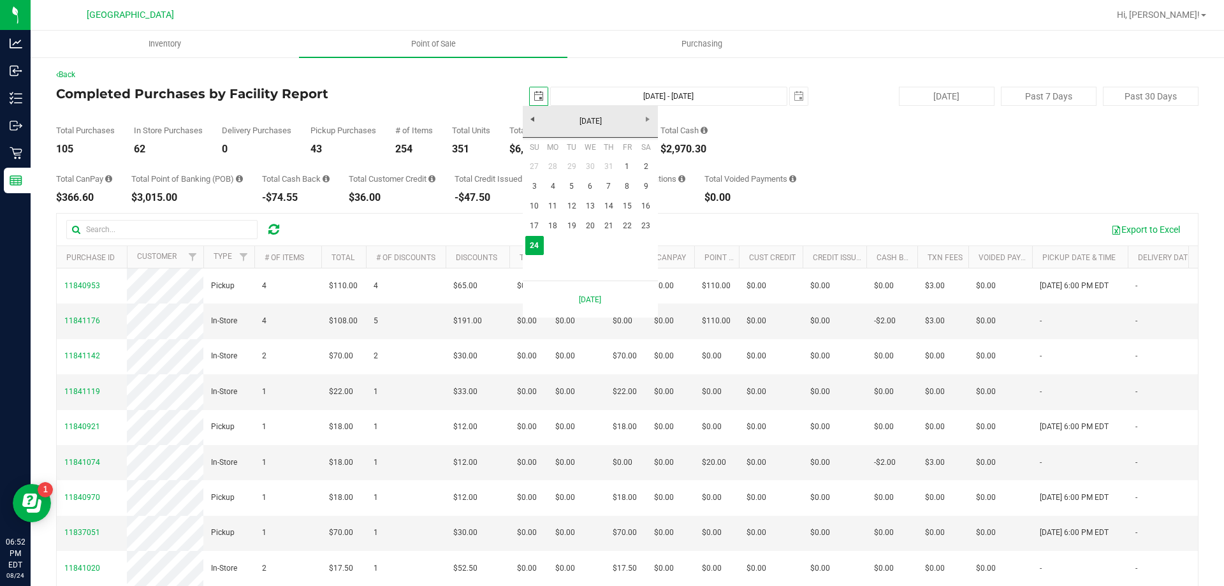
scroll to position [0, 32]
click at [647, 226] on link "23" at bounding box center [646, 226] width 18 height 20
type input "[DATE]"
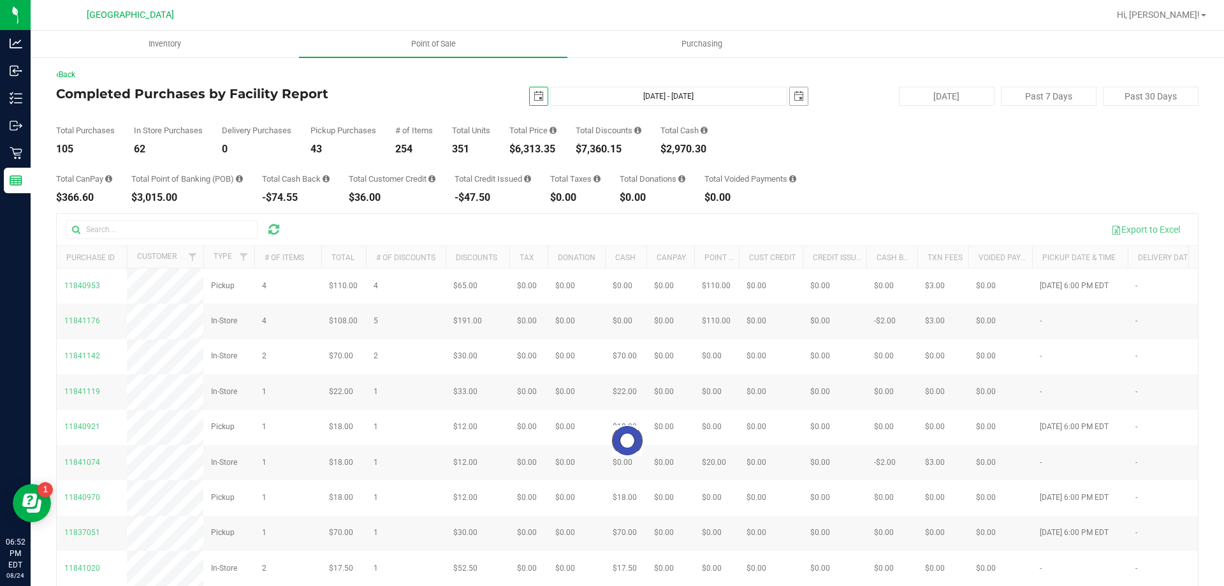
click at [794, 97] on span "select" at bounding box center [799, 96] width 10 height 10
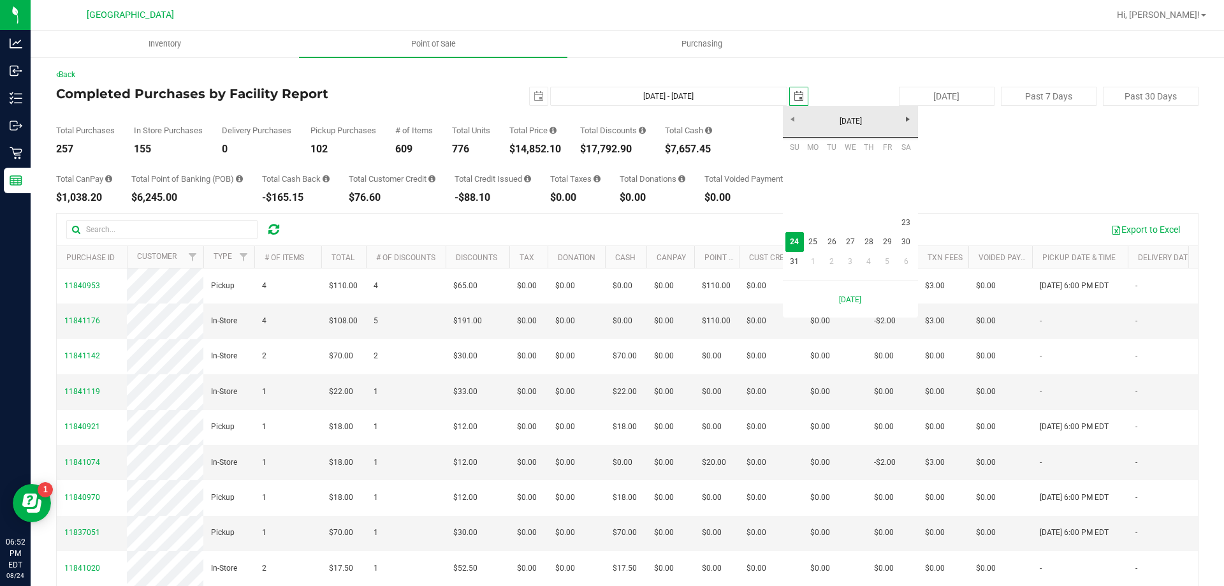
scroll to position [0, 32]
click at [907, 221] on link "23" at bounding box center [906, 223] width 18 height 20
type input "[DATE] - [DATE]"
type input "[DATE]"
